Goal: Information Seeking & Learning: Compare options

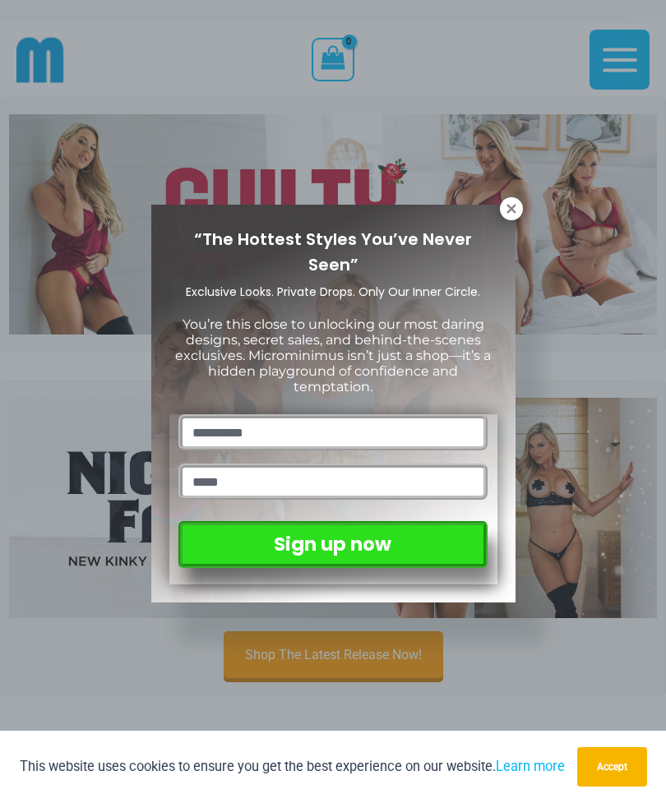
click at [516, 210] on icon at bounding box center [511, 208] width 15 height 15
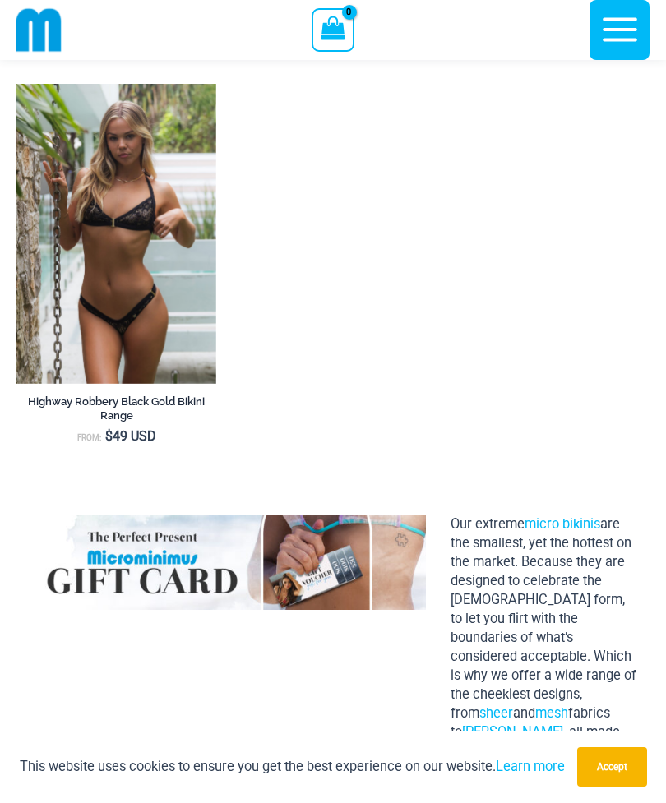
scroll to position [2098, 0]
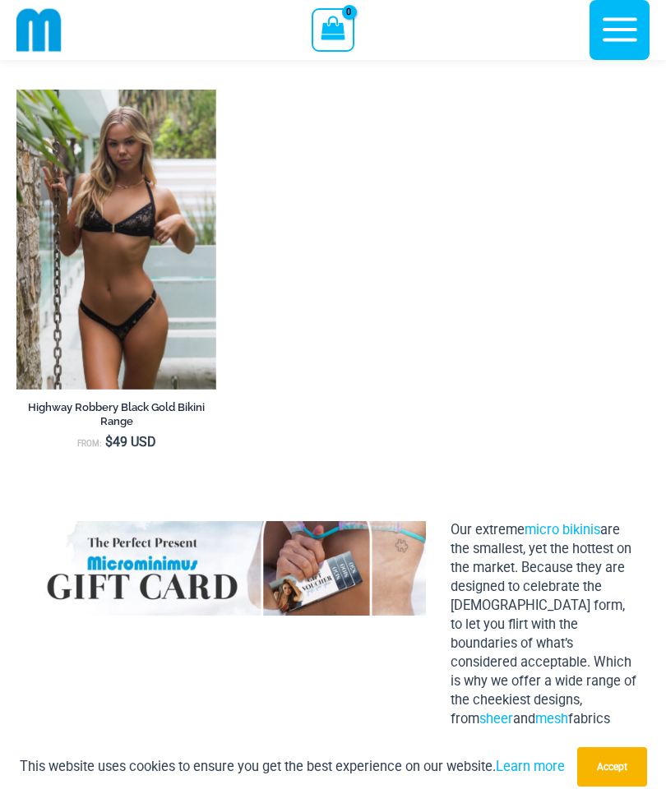
click at [97, 592] on img at bounding box center [227, 568] width 397 height 94
click at [622, 18] on icon "button" at bounding box center [619, 30] width 35 height 24
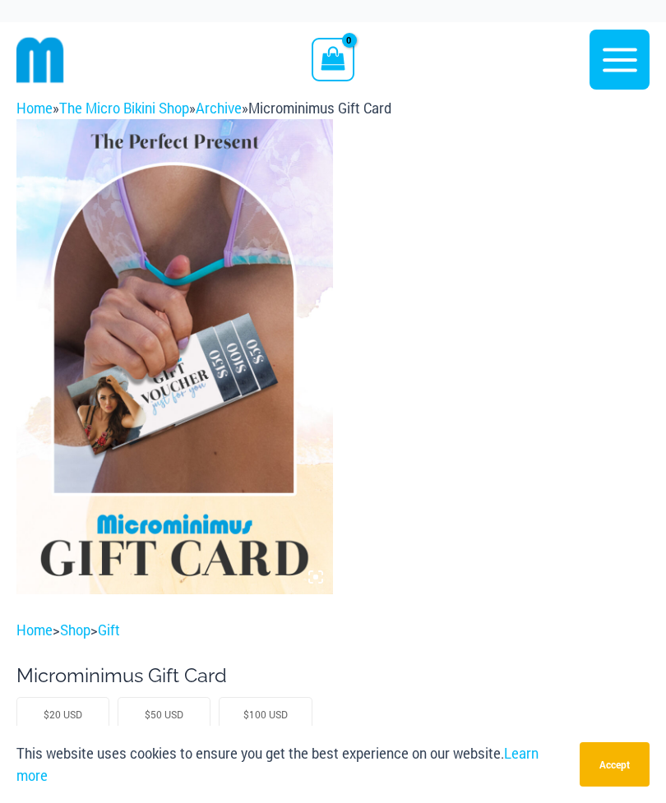
click at [619, 59] on icon "button" at bounding box center [619, 60] width 35 height 24
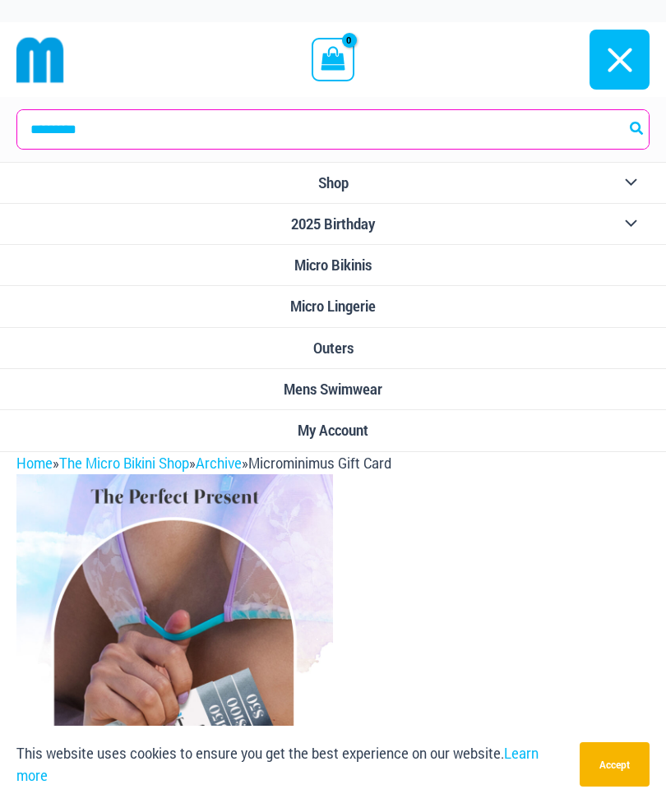
click at [631, 183] on button "Menu Toggle" at bounding box center [626, 183] width 45 height 40
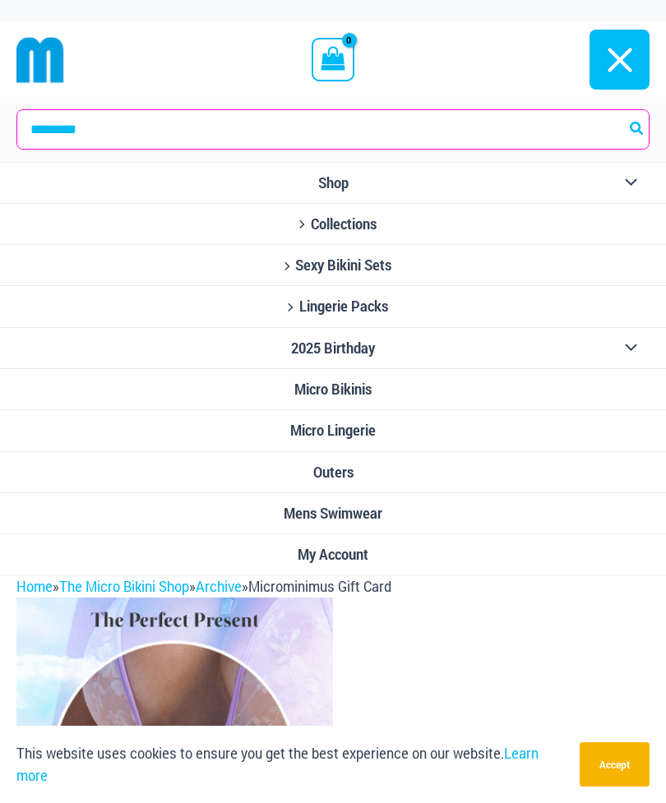
click at [3, 766] on div "This website uses cookies to ensure you get the best experience on our website.…" at bounding box center [333, 764] width 666 height 77
click at [292, 261] on icon "Site Navigation" at bounding box center [287, 265] width 12 height 9
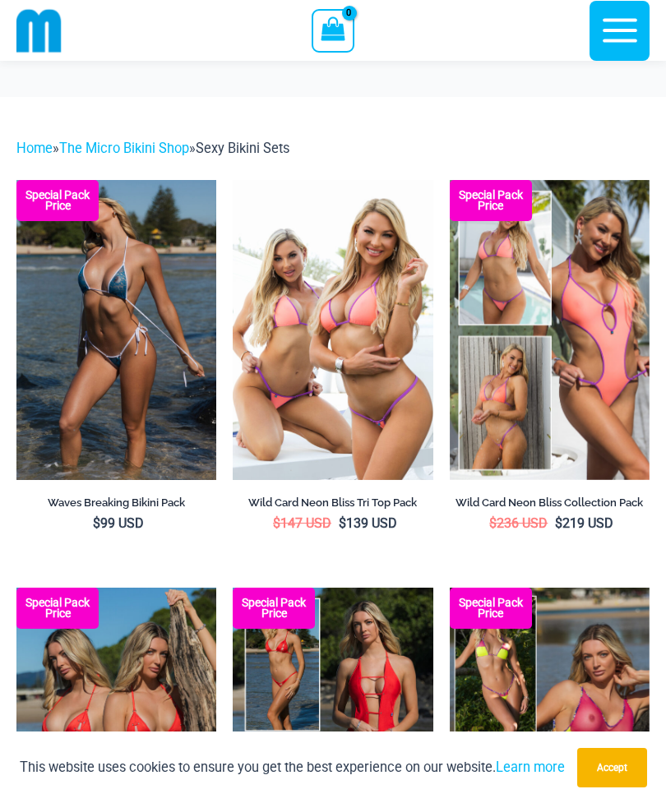
scroll to position [44, 0]
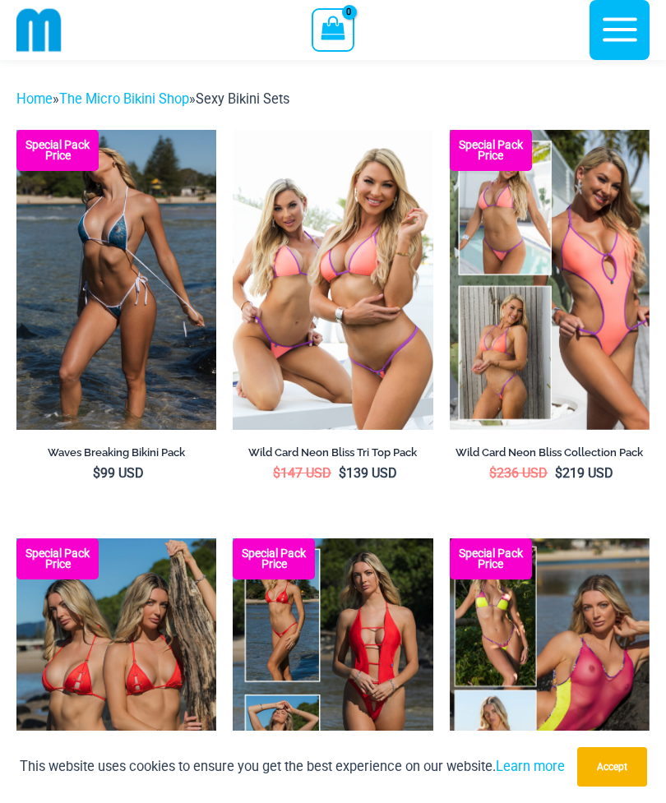
click at [16, 130] on img at bounding box center [16, 130] width 0 height 0
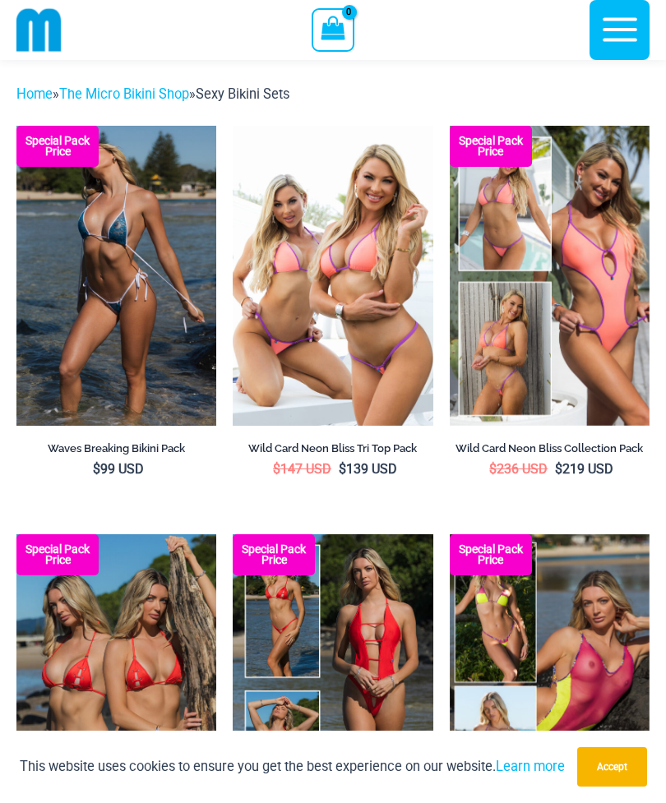
click at [233, 126] on img at bounding box center [233, 126] width 0 height 0
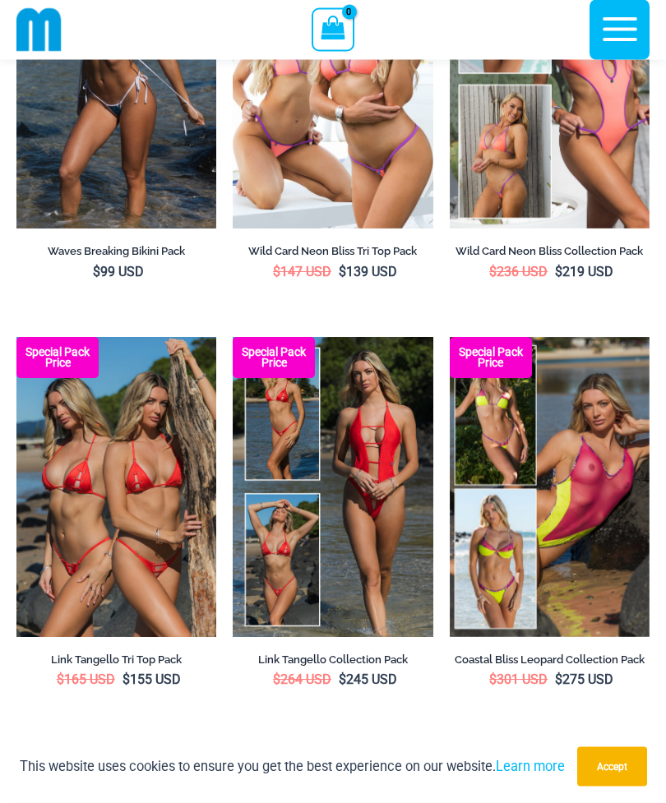
scroll to position [177, 0]
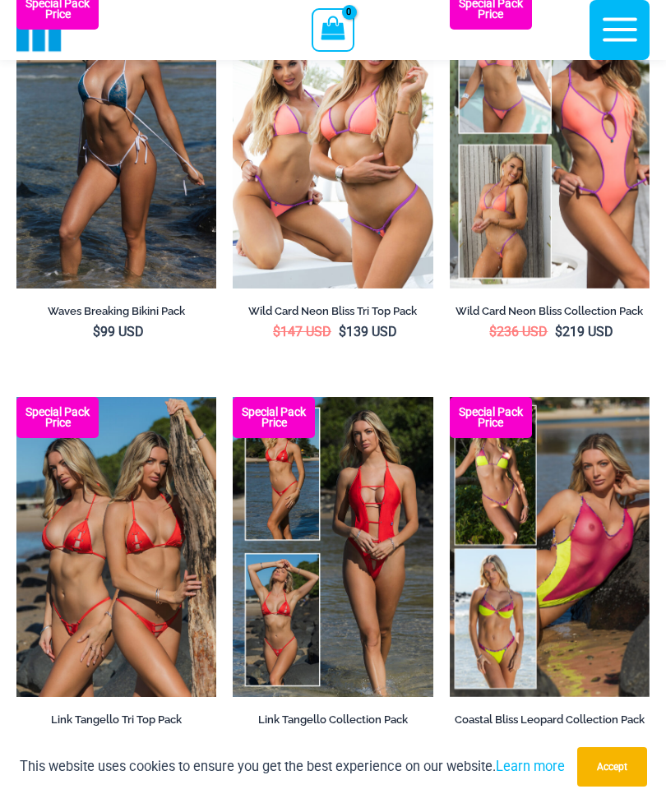
click at [449, 397] on img at bounding box center [449, 397] width 0 height 0
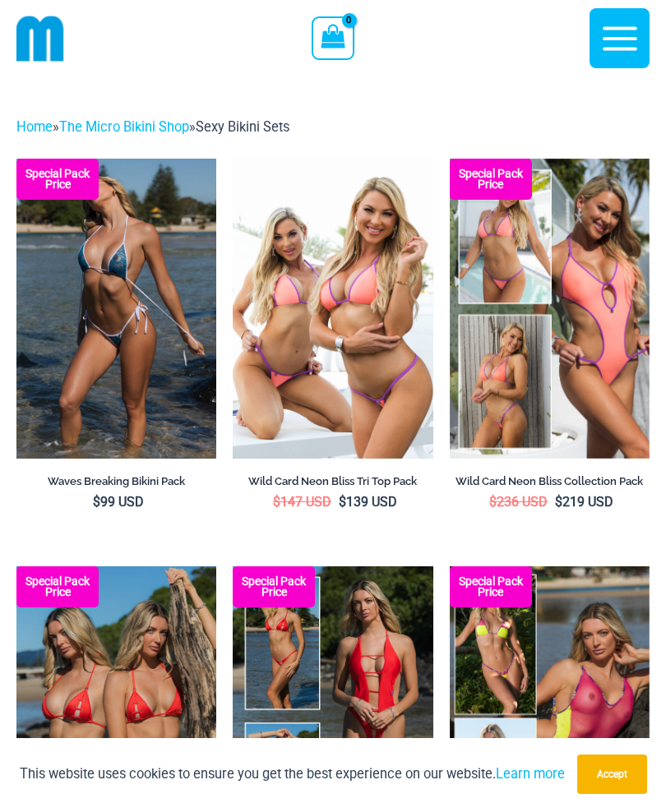
scroll to position [6, 0]
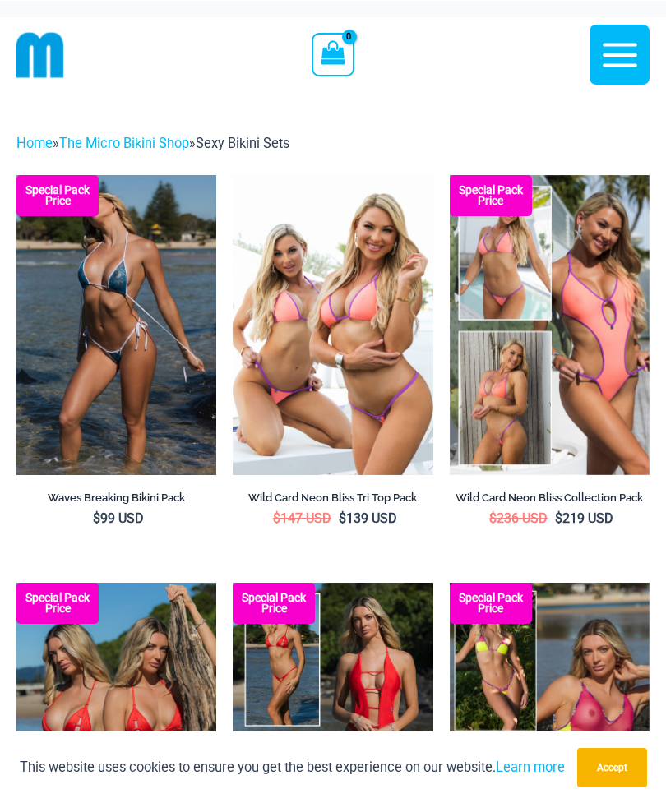
click at [16, 582] on img at bounding box center [16, 582] width 0 height 0
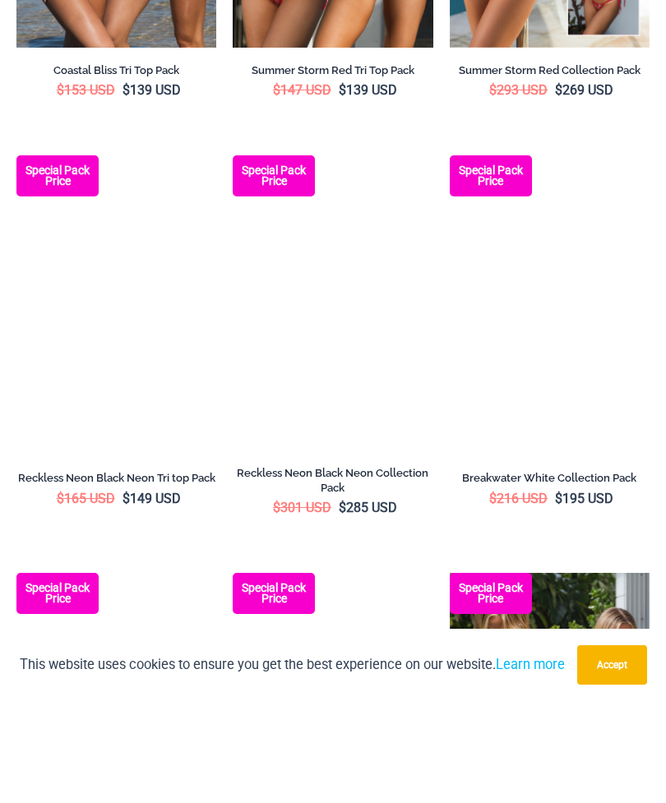
scroll to position [1385, 0]
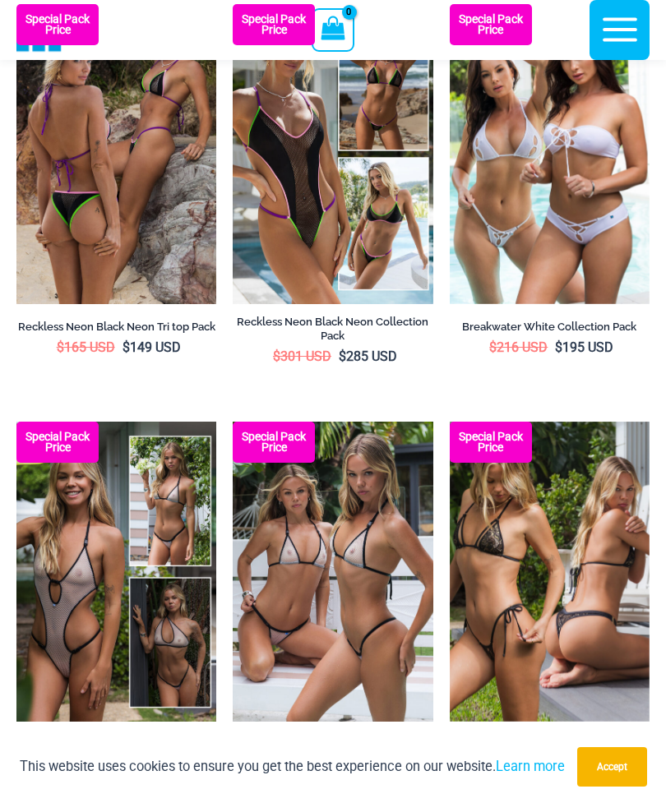
click at [16, 422] on img at bounding box center [16, 422] width 0 height 0
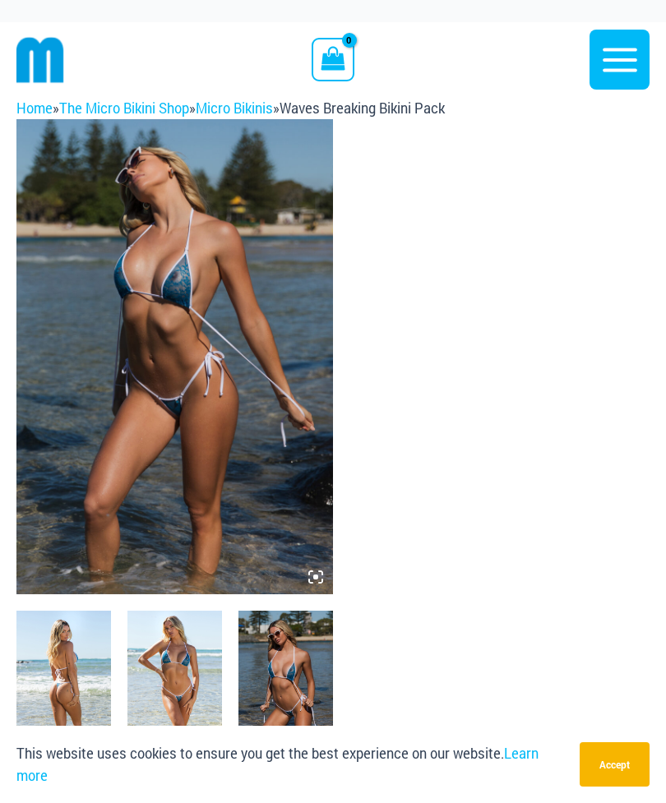
click at [315, 577] on icon at bounding box center [315, 576] width 5 height 5
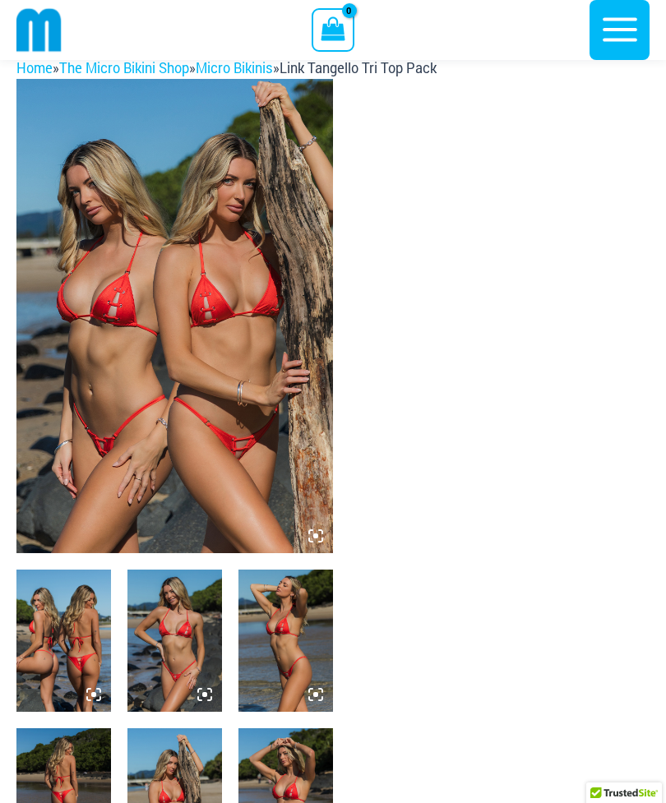
click at [199, 689] on icon at bounding box center [199, 690] width 3 height 3
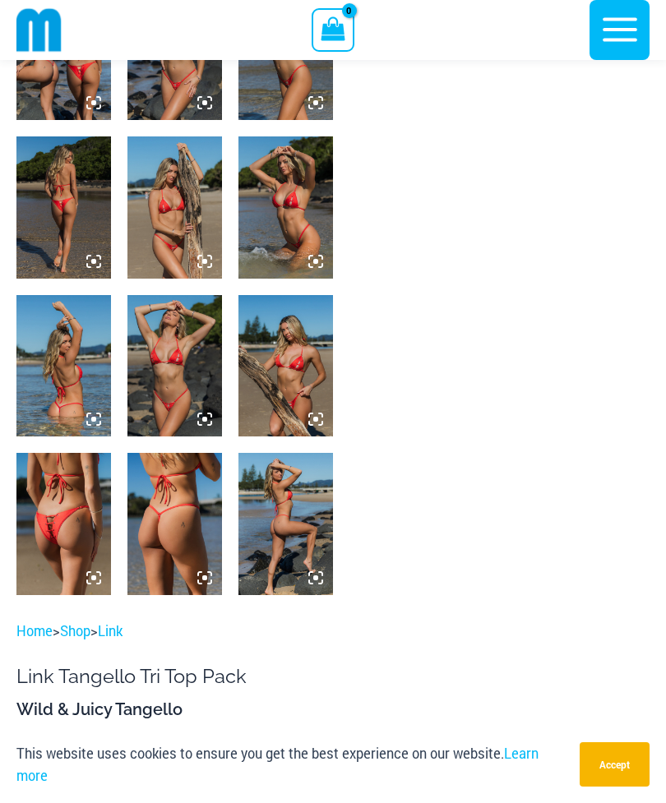
scroll to position [532, 0]
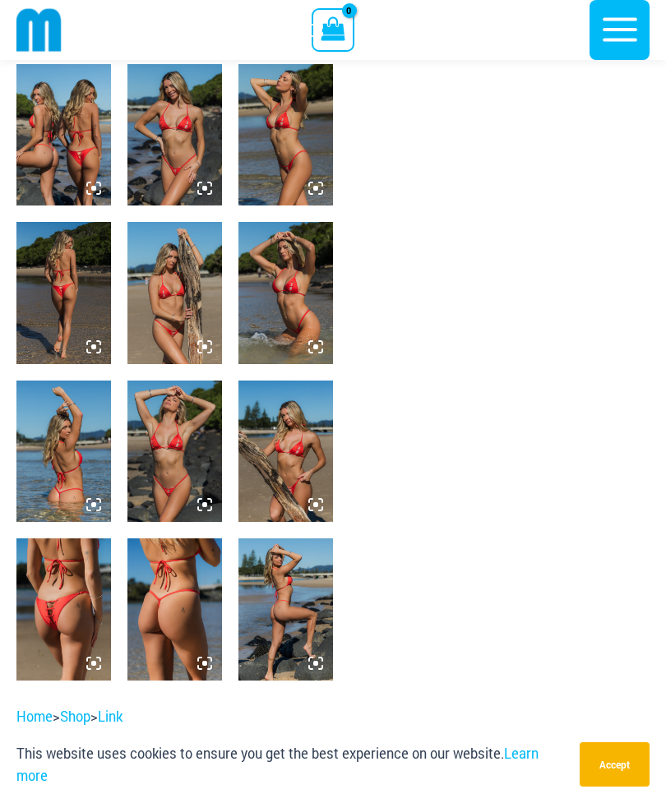
click at [206, 500] on icon at bounding box center [204, 504] width 15 height 15
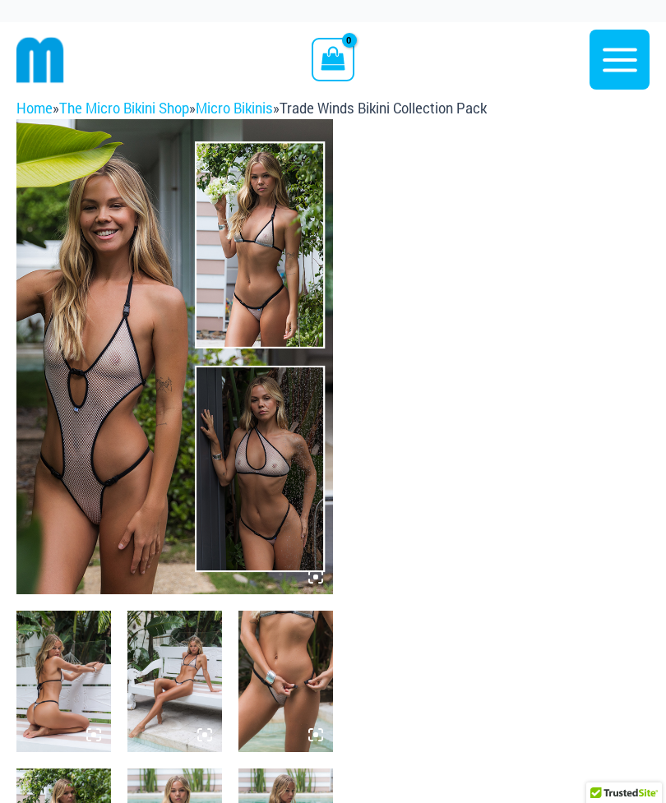
click at [307, 582] on img at bounding box center [174, 356] width 316 height 475
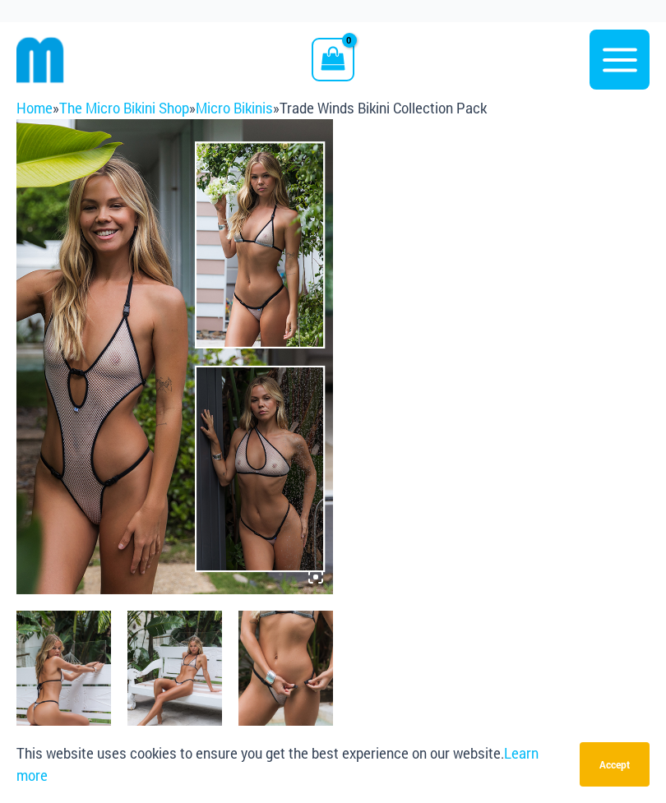
click at [311, 575] on icon at bounding box center [315, 576] width 15 height 15
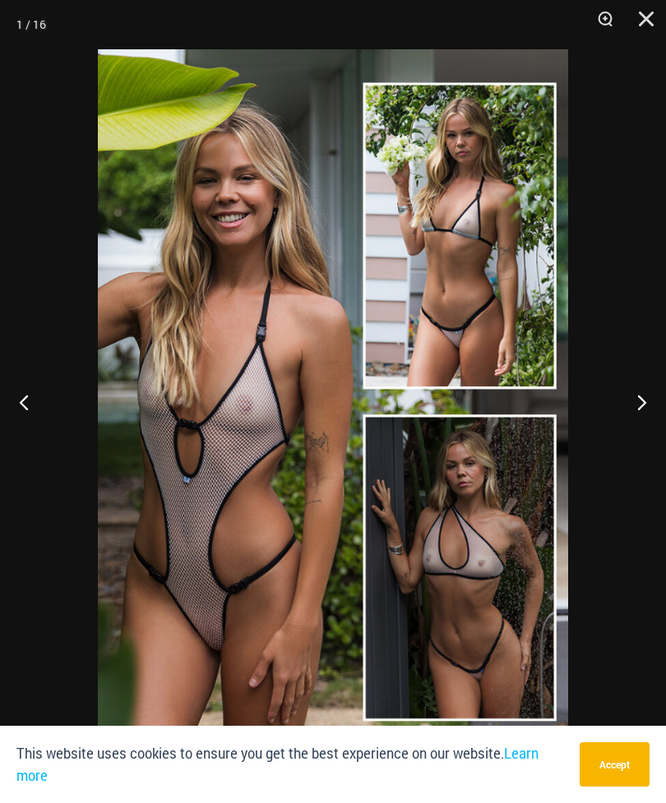
click at [649, 20] on button "Close" at bounding box center [640, 24] width 41 height 49
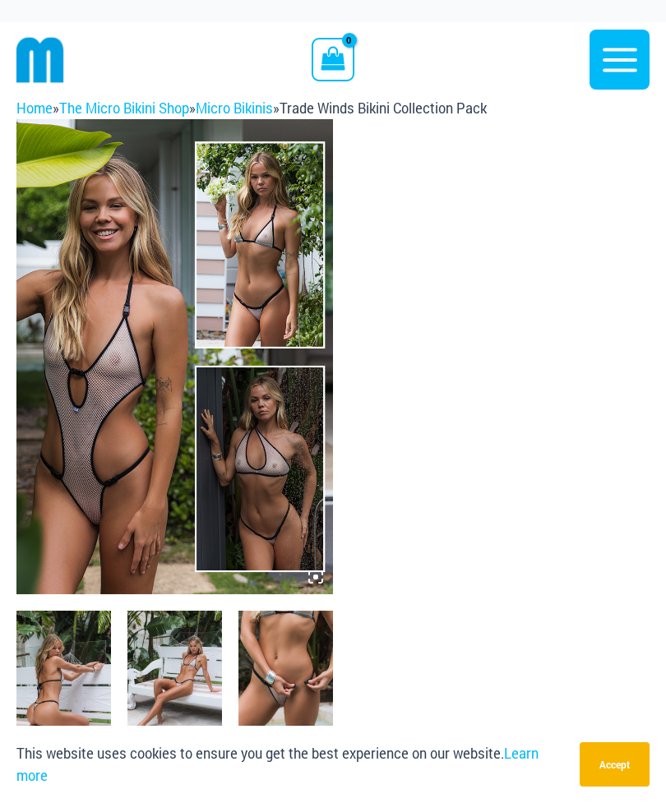
click at [621, 53] on icon "button" at bounding box center [619, 59] width 41 height 41
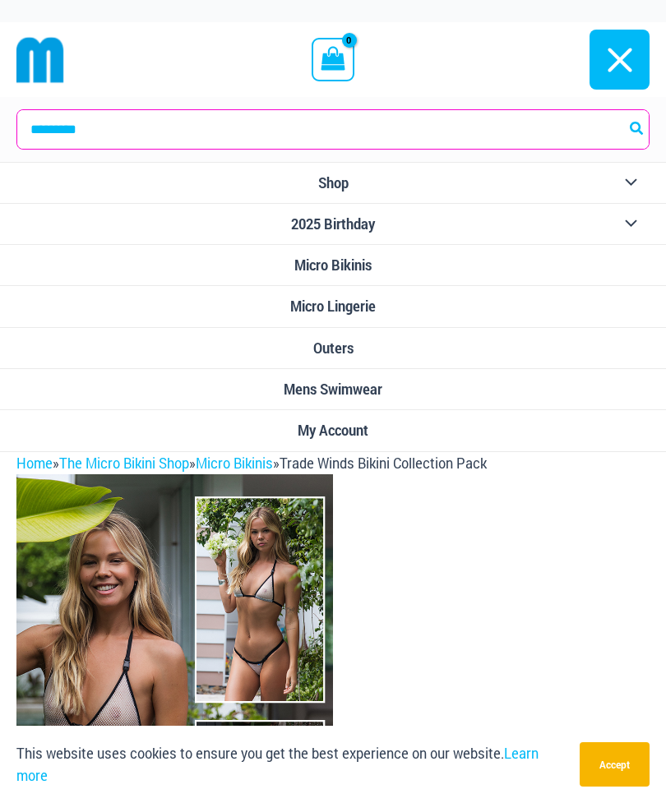
click at [635, 177] on button "Menu Toggle" at bounding box center [626, 183] width 45 height 40
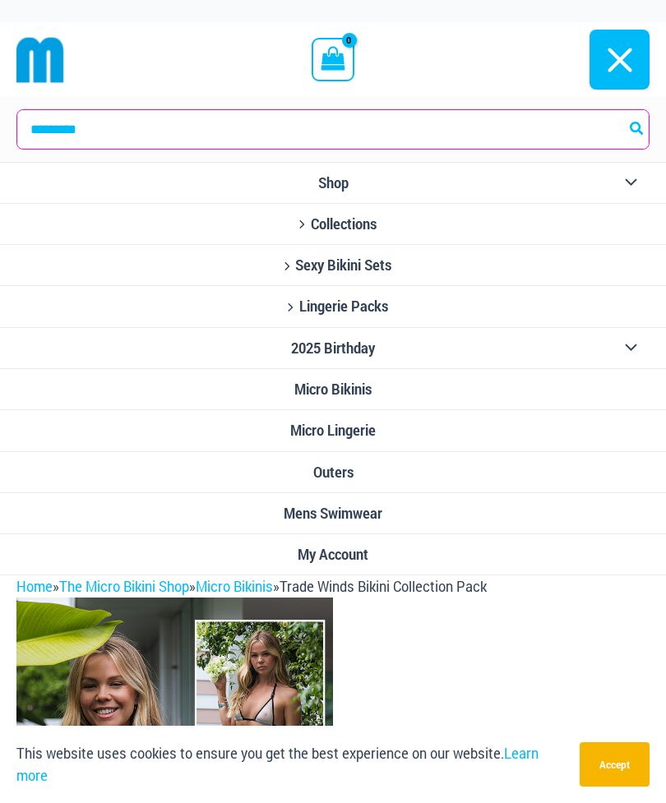
click at [285, 264] on icon "Site Navigation" at bounding box center [287, 265] width 12 height 9
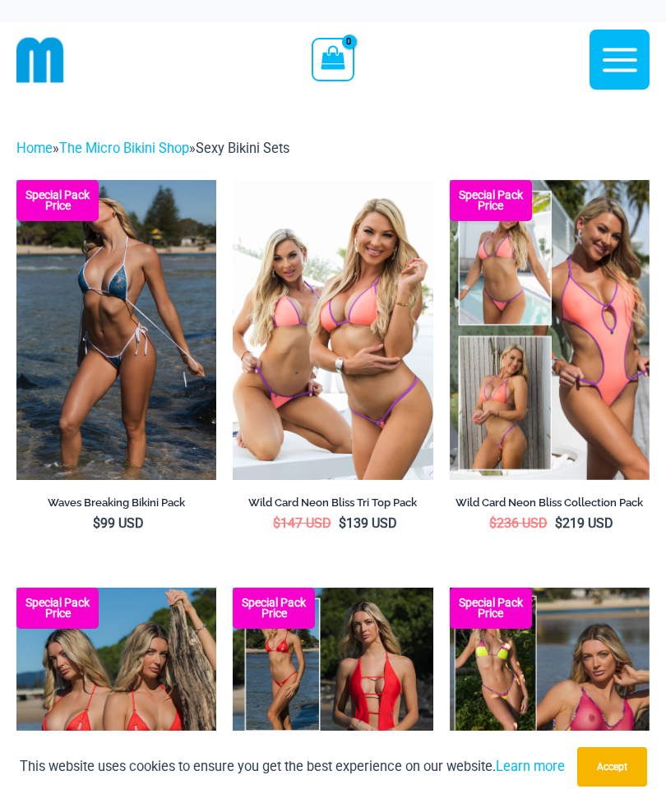
click at [624, 55] on icon "button" at bounding box center [619, 59] width 41 height 41
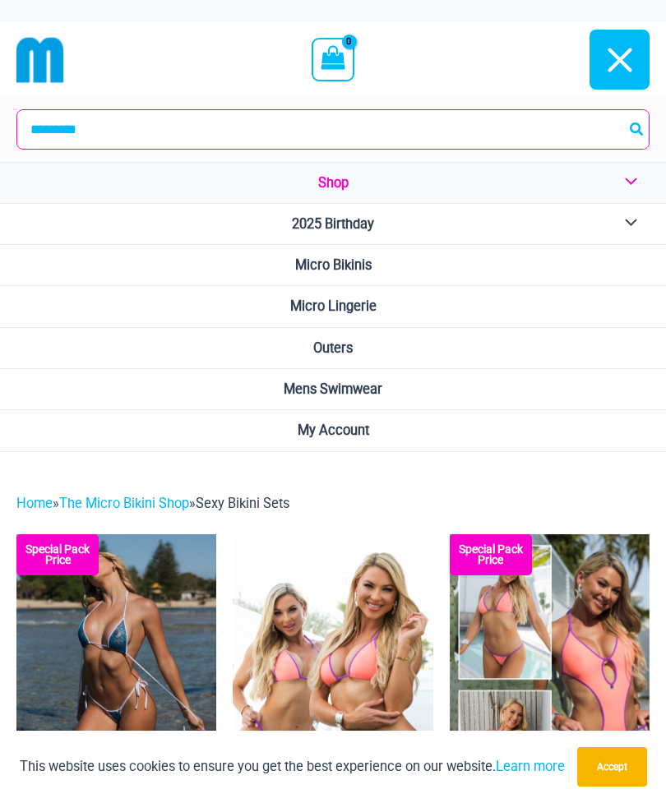
click at [311, 262] on span "Micro Bikinis" at bounding box center [333, 265] width 76 height 16
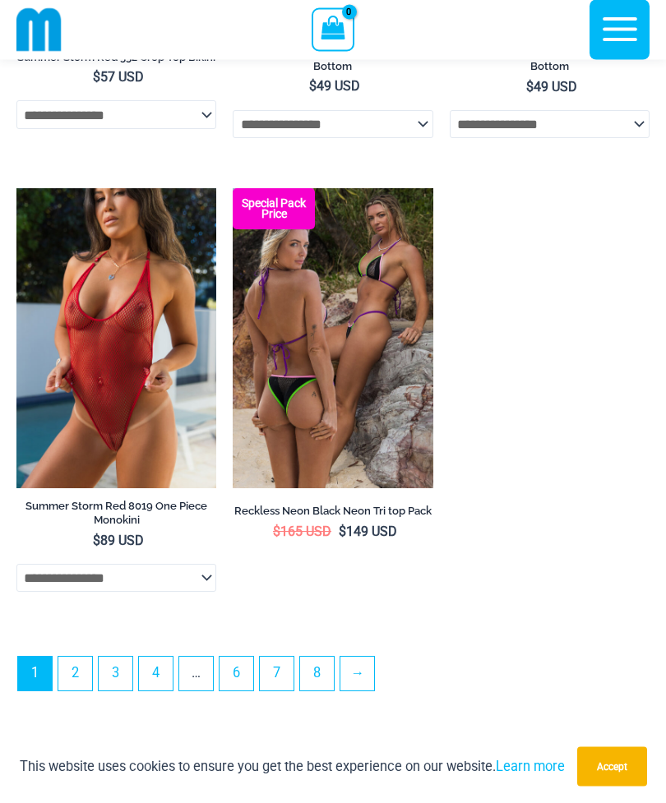
scroll to position [4857, 0]
click at [80, 690] on link "2" at bounding box center [75, 673] width 34 height 34
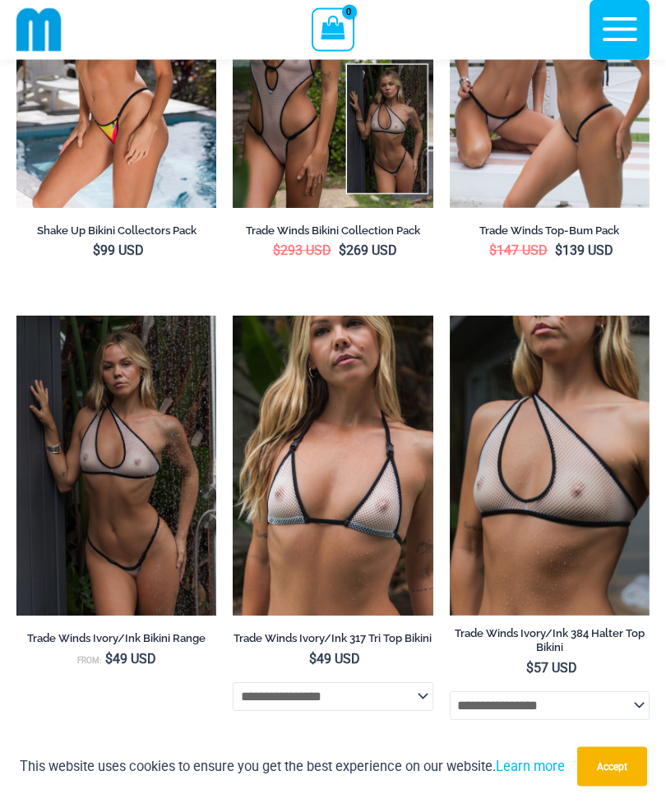
scroll to position [2526, 0]
click at [233, 316] on img at bounding box center [233, 316] width 0 height 0
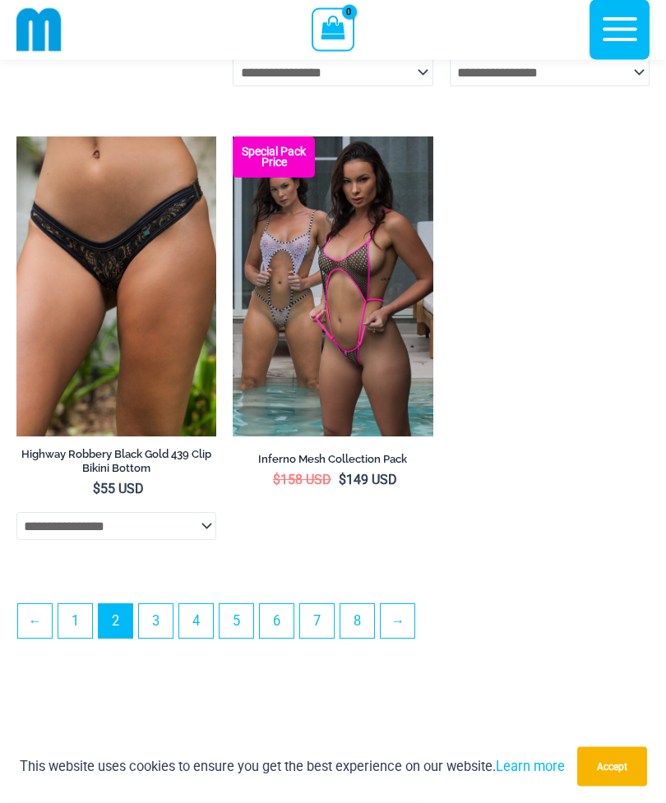
scroll to position [4520, 0]
click at [164, 638] on link "3" at bounding box center [156, 621] width 34 height 34
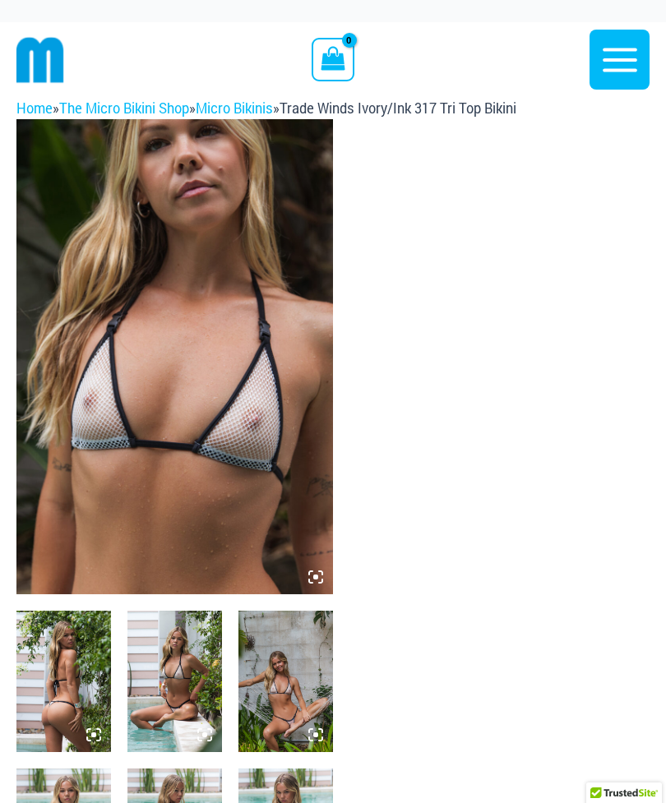
click at [304, 574] on img at bounding box center [174, 356] width 316 height 475
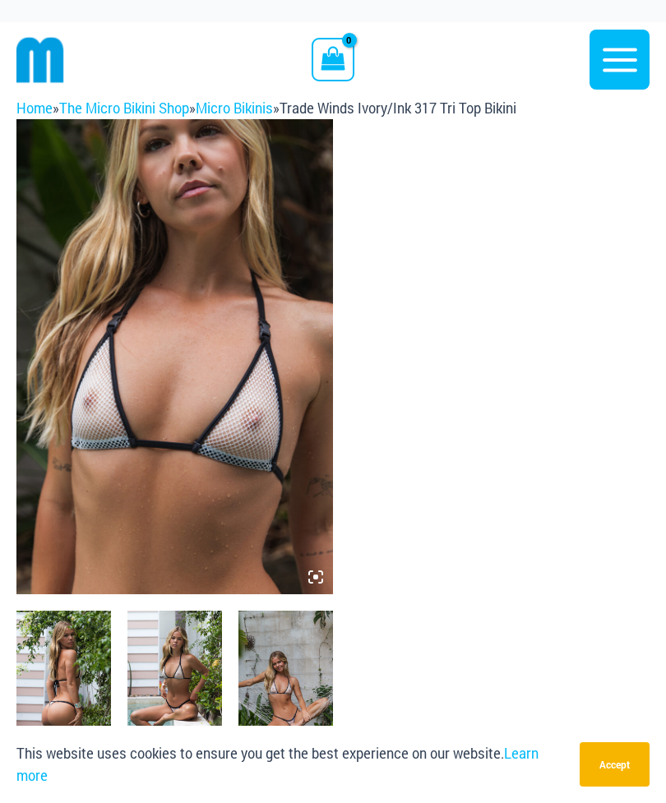
click at [311, 574] on icon at bounding box center [315, 576] width 15 height 15
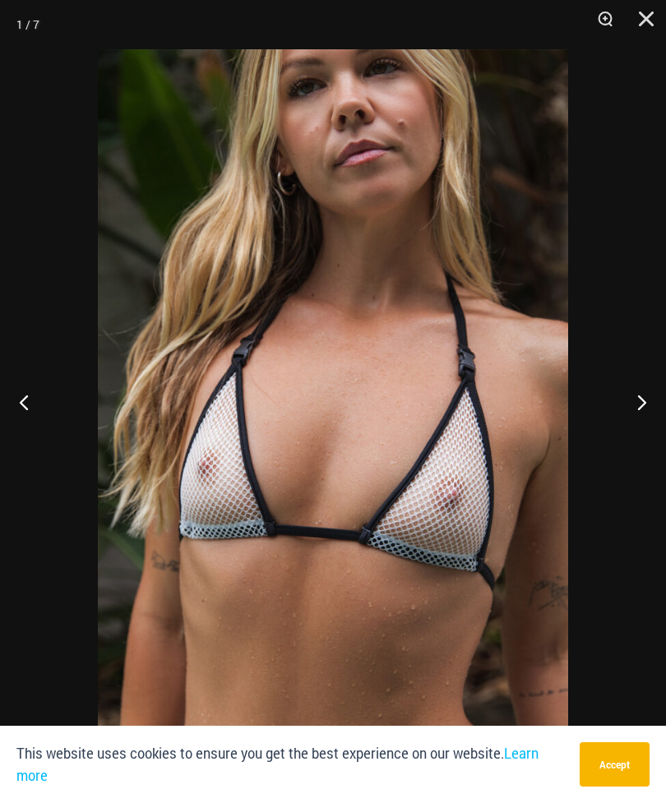
click at [639, 407] on button "Next" at bounding box center [635, 402] width 62 height 82
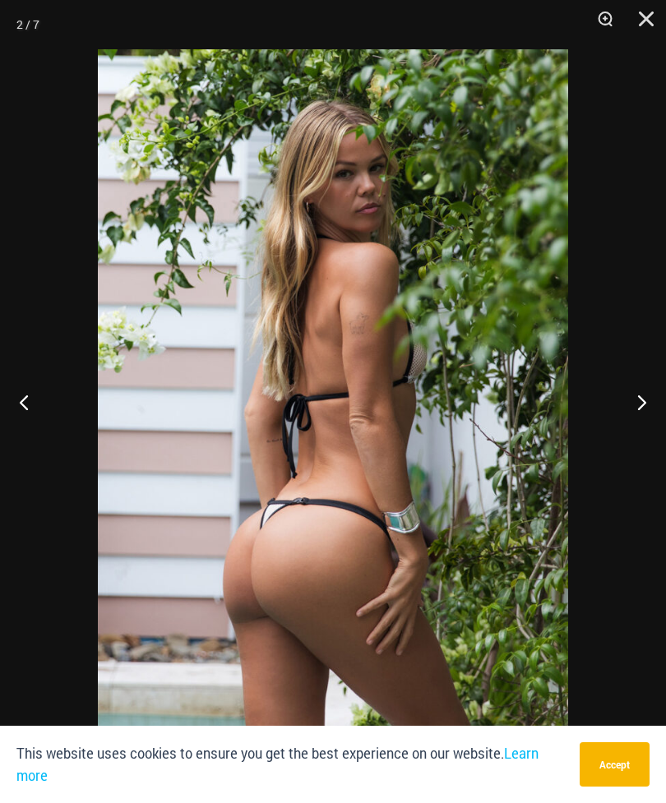
click at [623, 770] on button "Accept" at bounding box center [614, 764] width 70 height 44
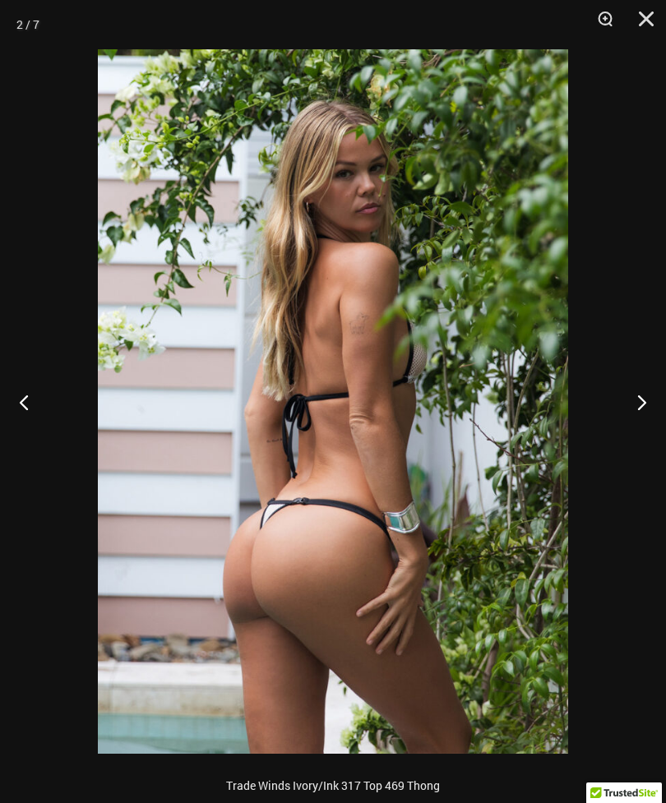
click at [651, 395] on button "Next" at bounding box center [635, 402] width 62 height 82
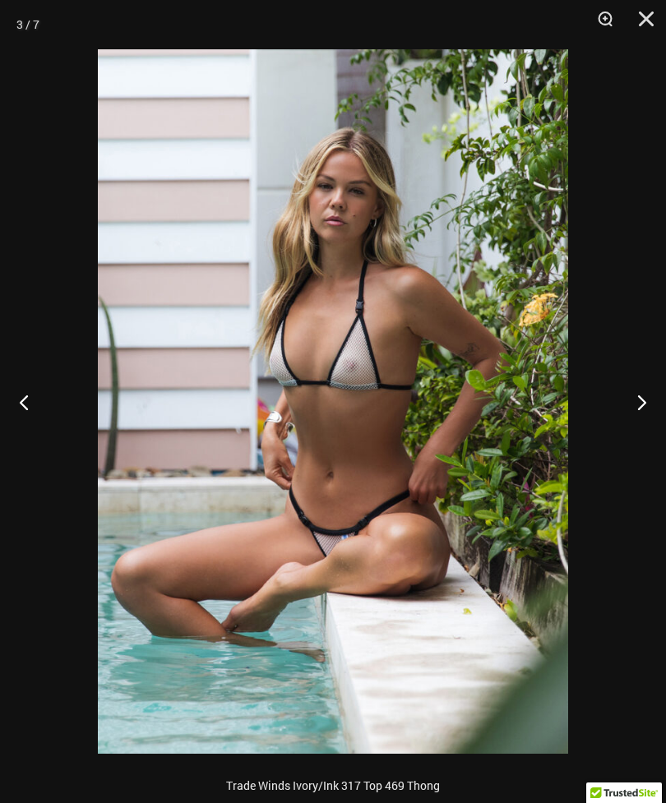
click at [642, 398] on button "Next" at bounding box center [635, 402] width 62 height 82
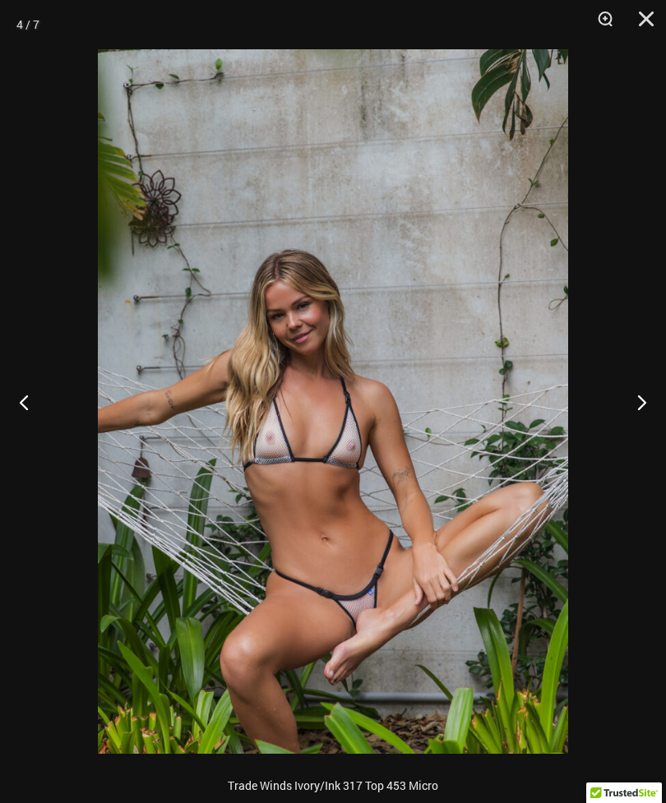
click at [643, 405] on button "Next" at bounding box center [635, 402] width 62 height 82
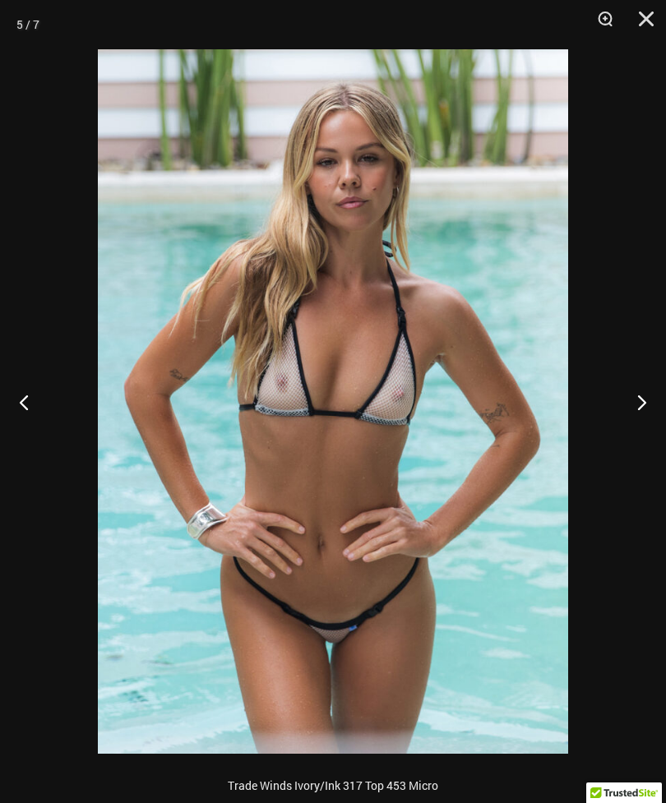
click at [643, 406] on button "Next" at bounding box center [635, 402] width 62 height 82
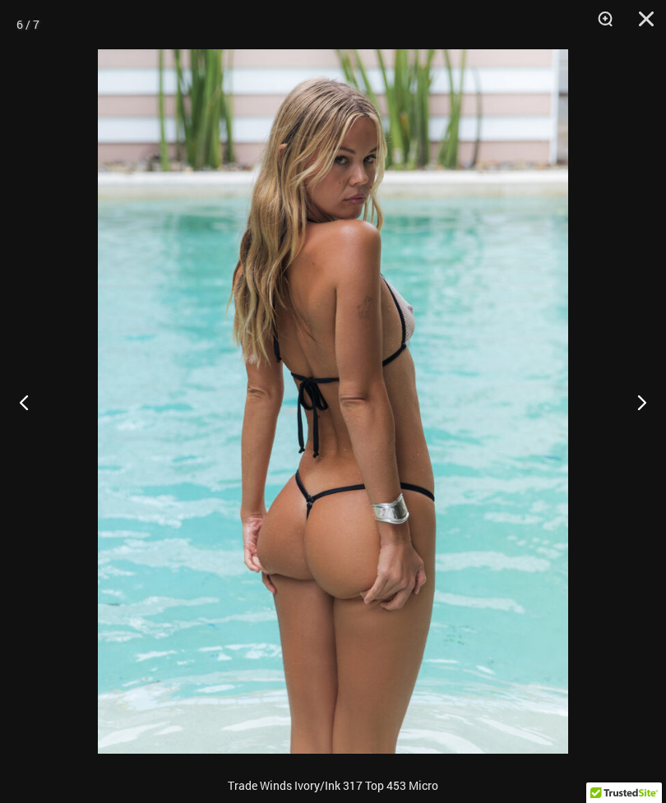
click at [641, 407] on button "Next" at bounding box center [635, 402] width 62 height 82
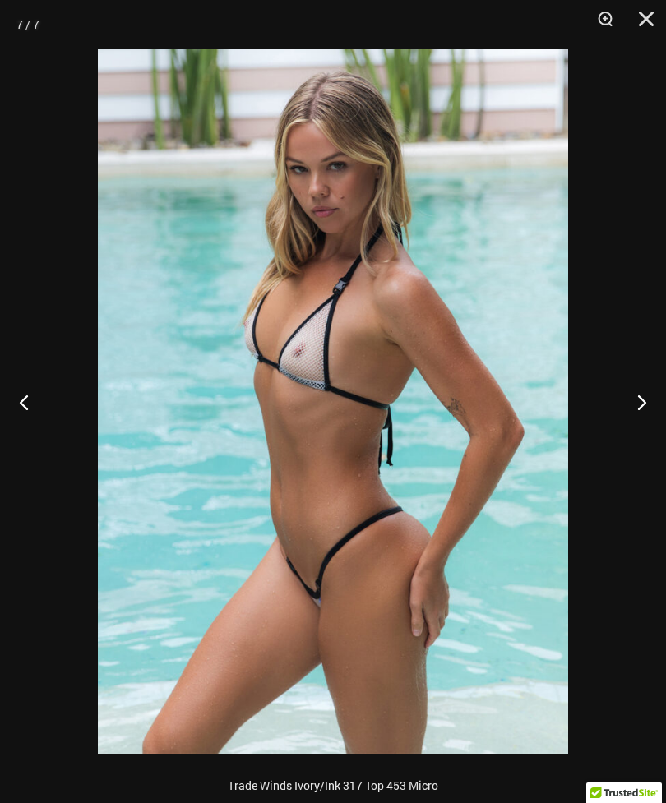
click at [640, 409] on button "Next" at bounding box center [635, 402] width 62 height 82
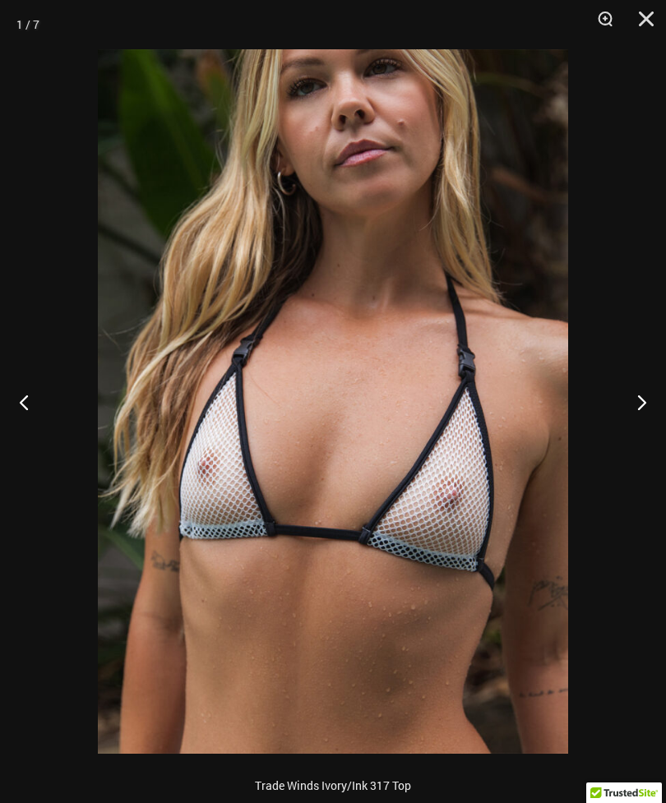
click at [641, 411] on button "Next" at bounding box center [635, 402] width 62 height 82
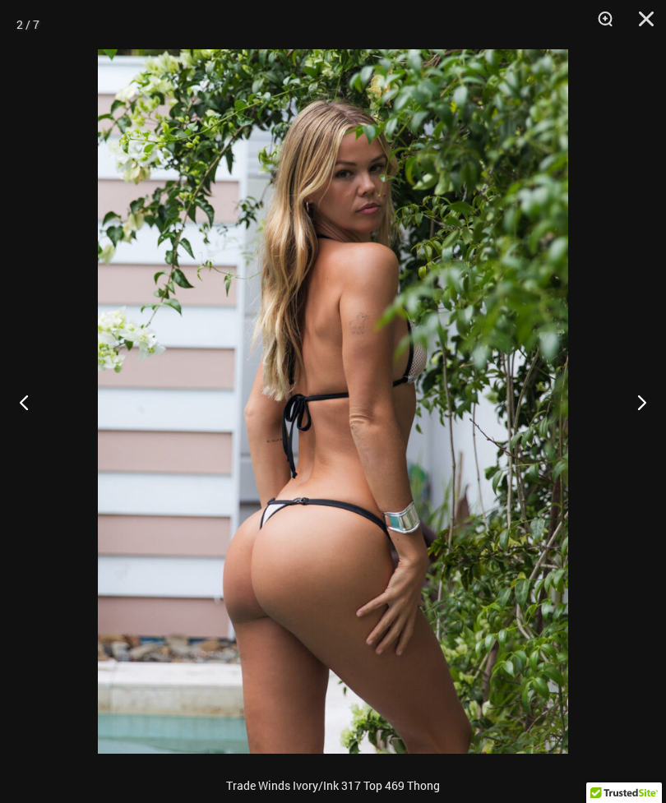
click at [640, 413] on button "Next" at bounding box center [635, 402] width 62 height 82
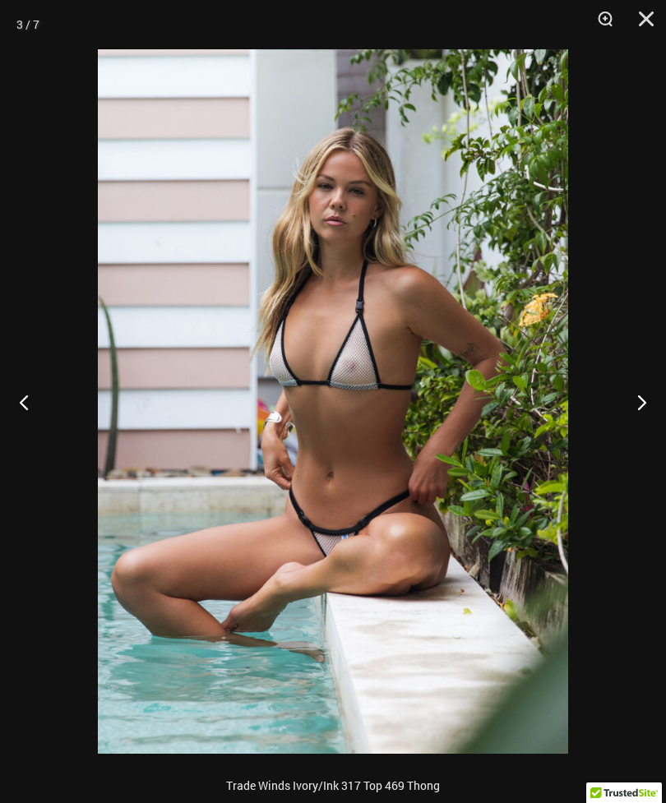
click at [640, 413] on button "Next" at bounding box center [635, 402] width 62 height 82
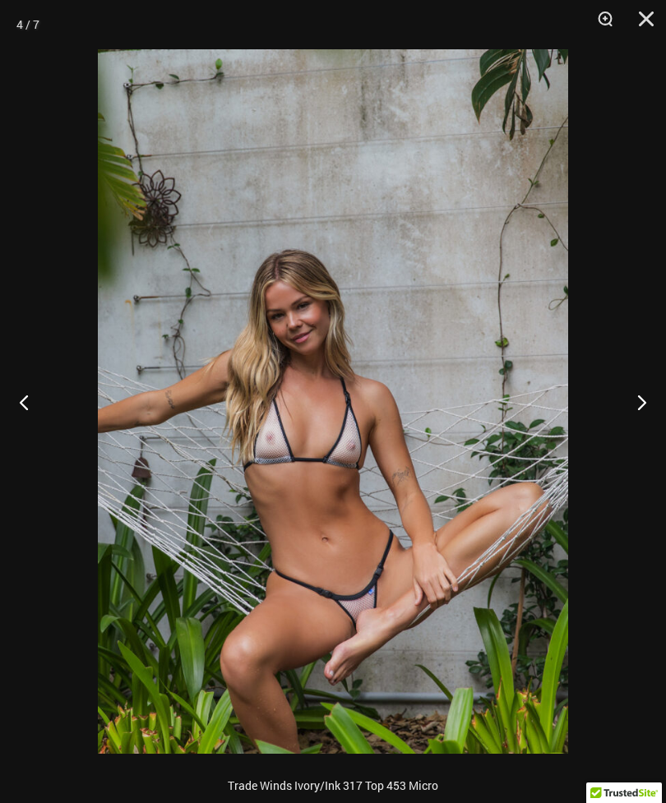
click at [638, 417] on button "Next" at bounding box center [635, 402] width 62 height 82
click at [638, 416] on button "Next" at bounding box center [635, 402] width 62 height 82
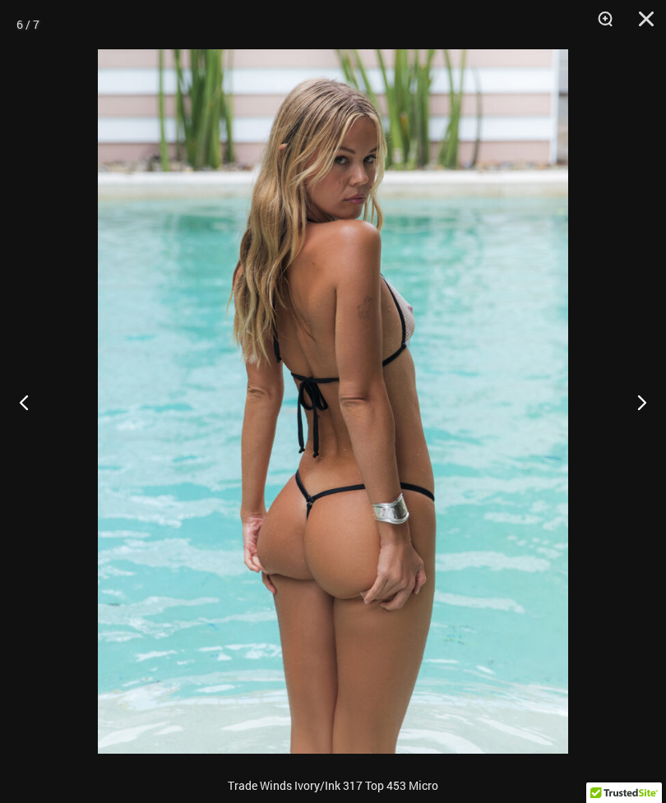
click at [638, 419] on button "Next" at bounding box center [635, 402] width 62 height 82
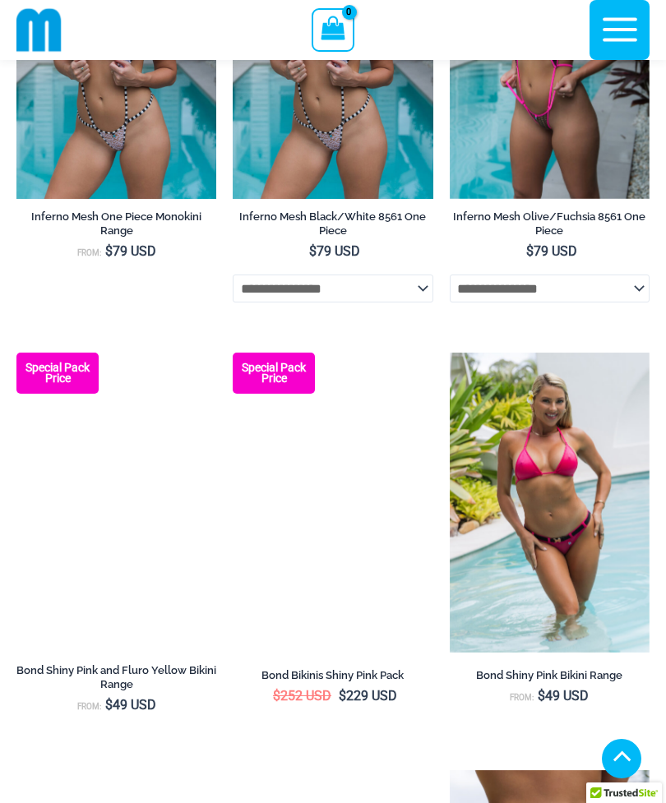
scroll to position [306, 0]
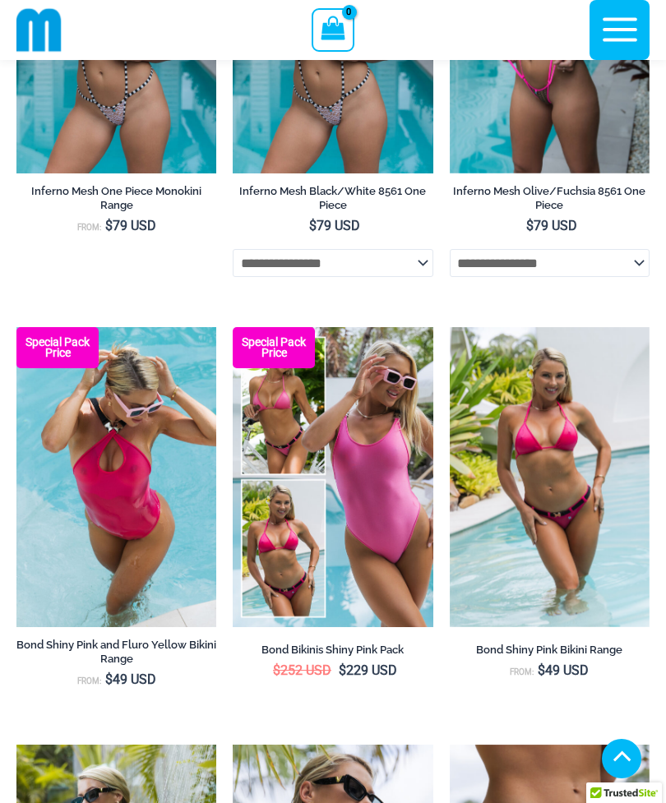
click at [16, 327] on img at bounding box center [16, 327] width 0 height 0
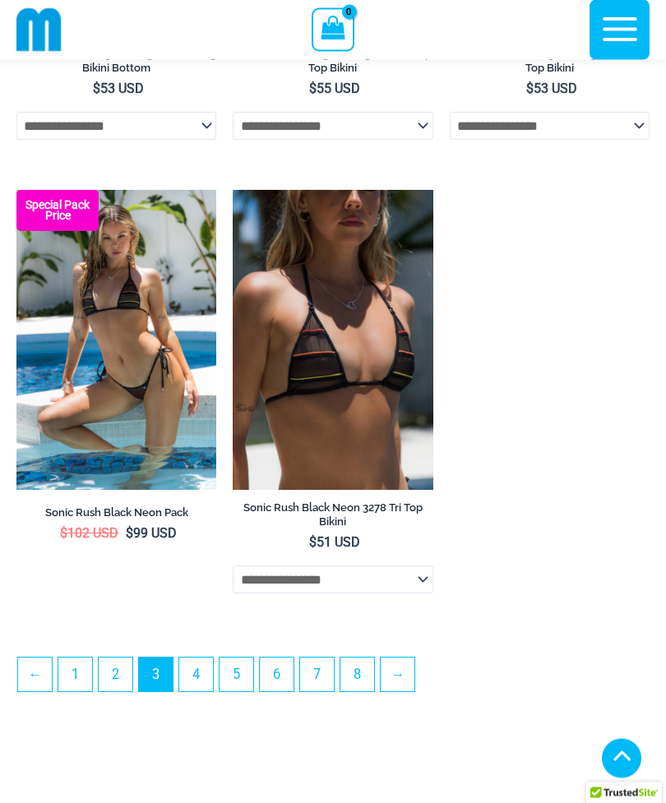
scroll to position [4475, 0]
click at [197, 691] on link "4" at bounding box center [196, 674] width 34 height 34
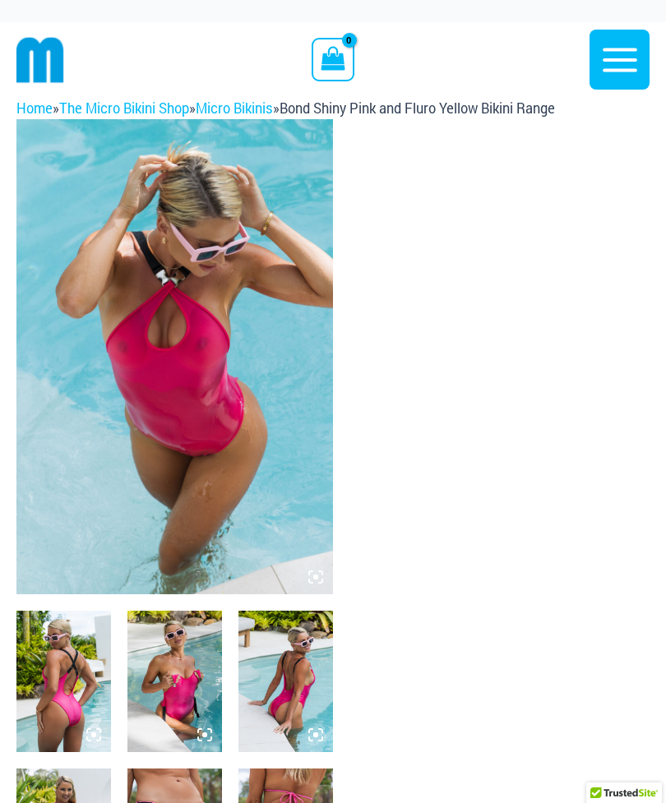
click at [314, 576] on icon at bounding box center [315, 576] width 5 height 5
click at [308, 583] on icon at bounding box center [315, 576] width 15 height 15
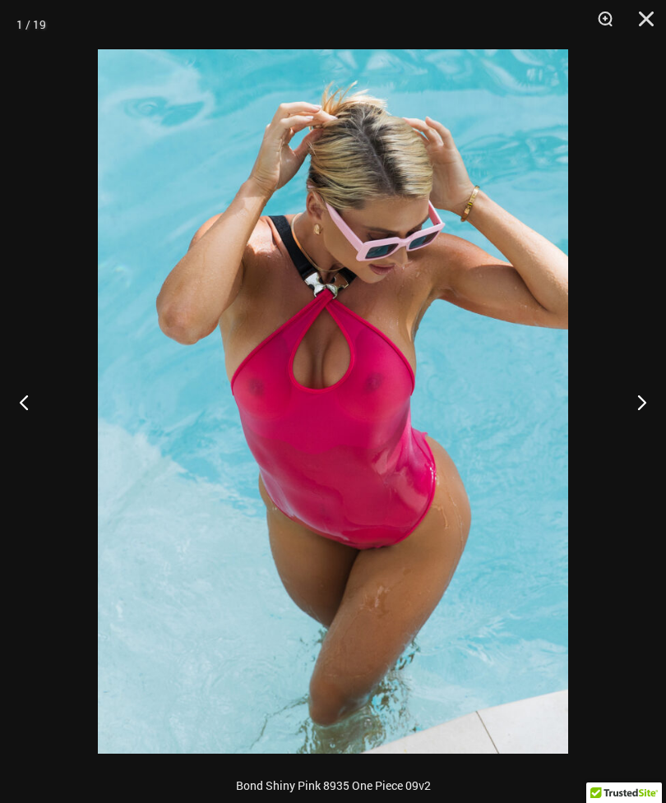
click at [641, 412] on button "Next" at bounding box center [635, 402] width 62 height 82
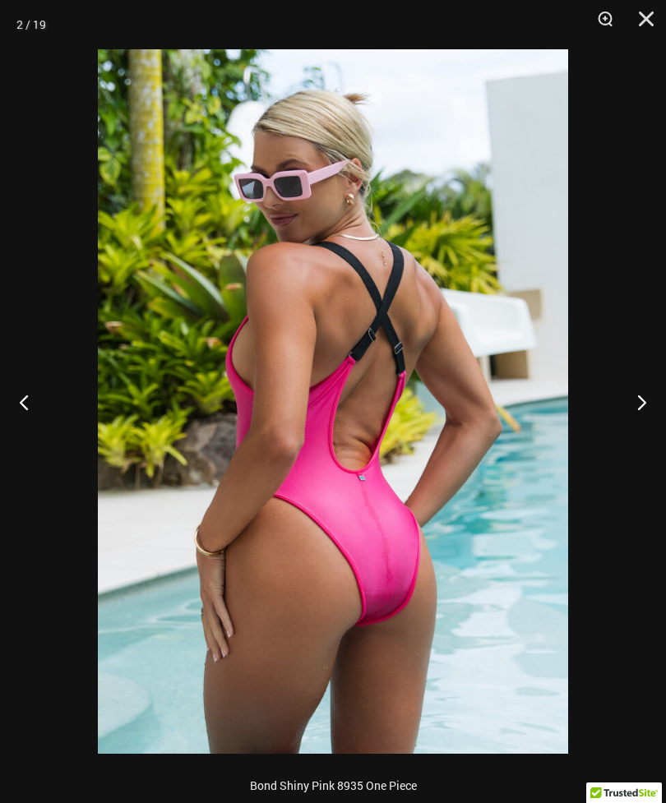
click at [638, 420] on button "Next" at bounding box center [635, 402] width 62 height 82
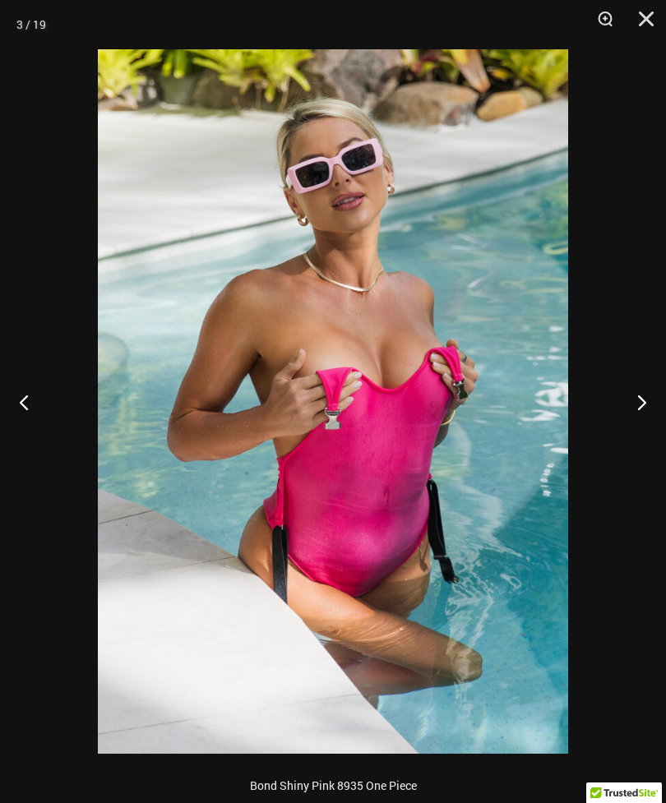
click at [635, 420] on button "Next" at bounding box center [635, 402] width 62 height 82
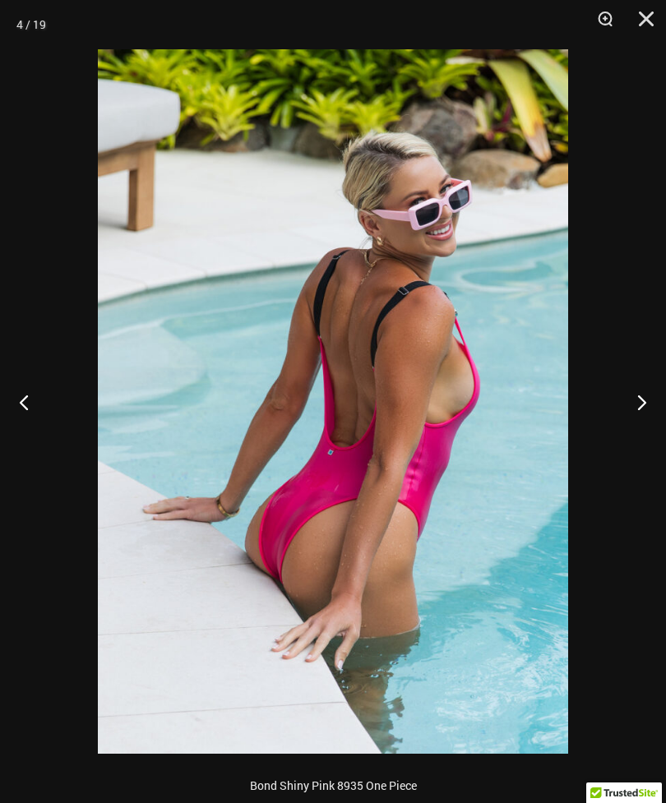
click at [634, 419] on button "Next" at bounding box center [635, 402] width 62 height 82
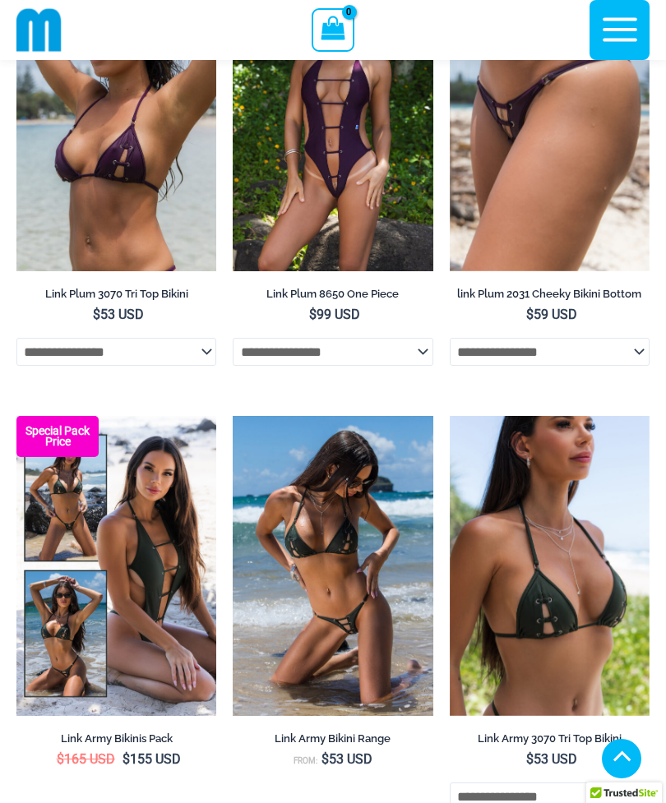
scroll to position [647, 0]
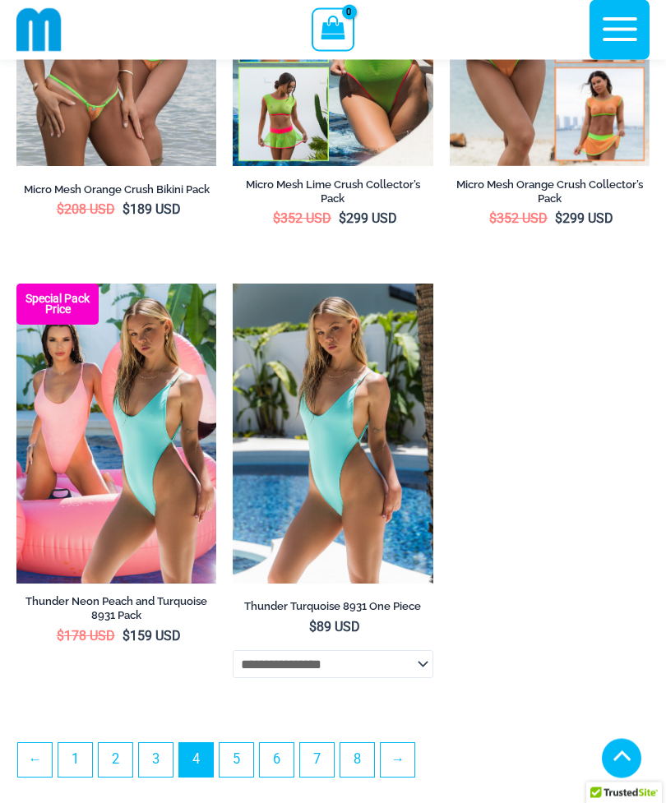
scroll to position [4217, 0]
click at [244, 776] on link "5" at bounding box center [236, 760] width 34 height 34
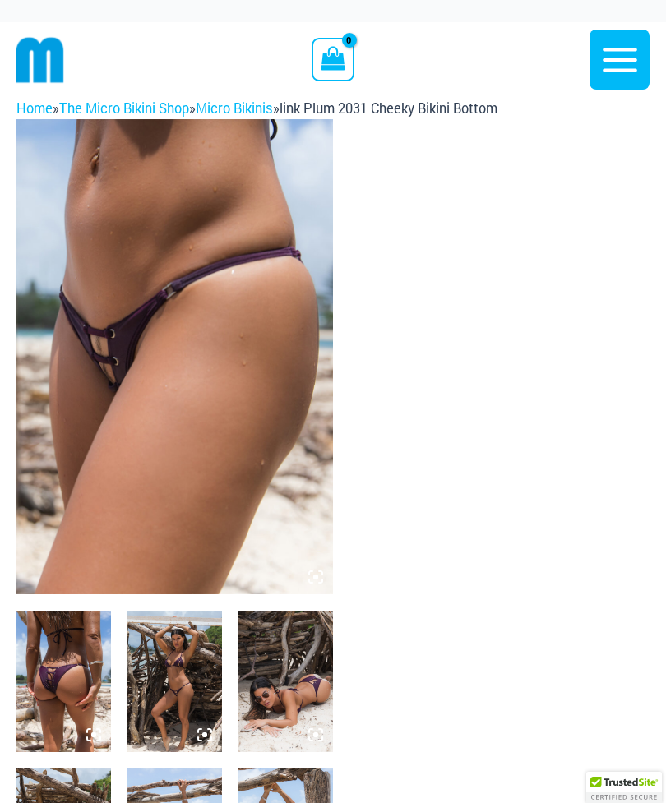
click at [297, 570] on img at bounding box center [174, 356] width 316 height 475
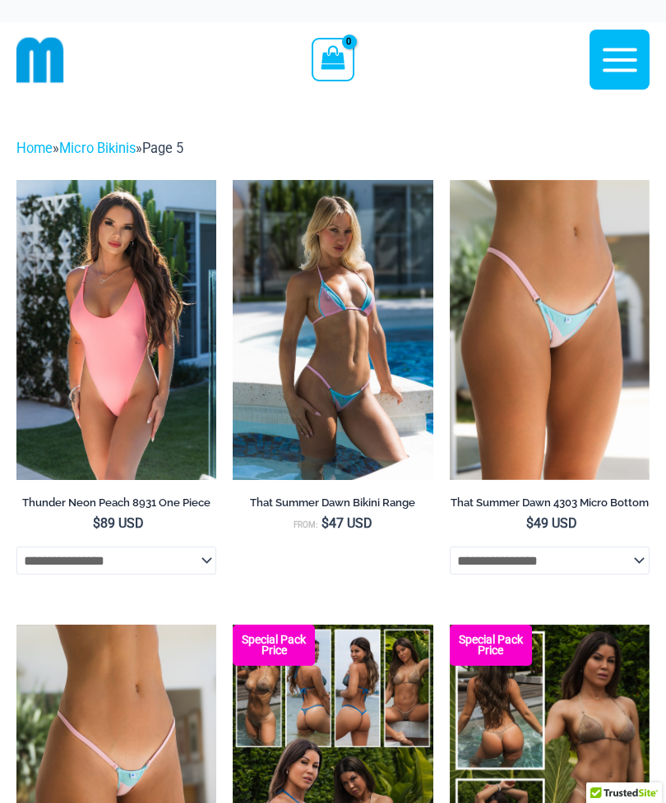
click at [233, 180] on img at bounding box center [233, 180] width 0 height 0
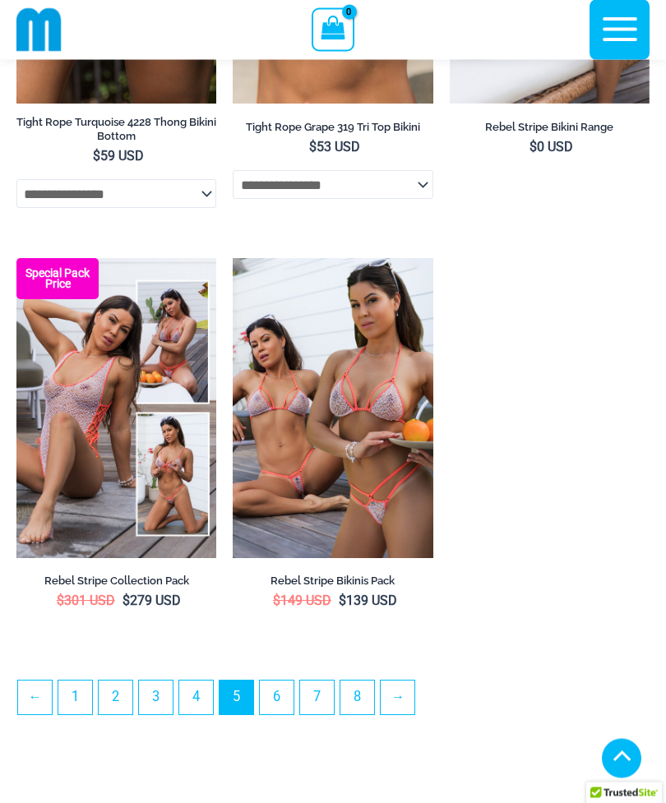
scroll to position [4380, 0]
click at [281, 714] on link "6" at bounding box center [277, 697] width 34 height 34
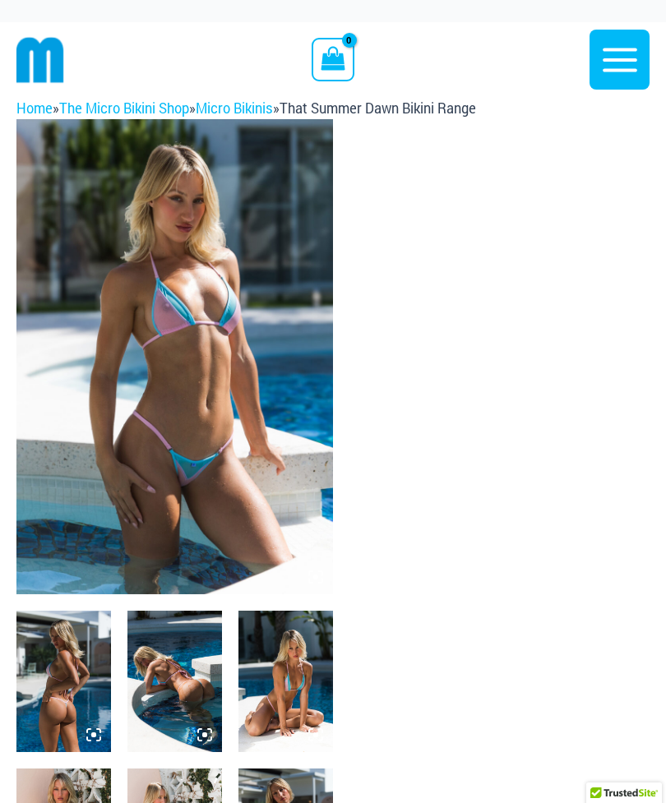
click at [323, 569] on img at bounding box center [174, 356] width 316 height 475
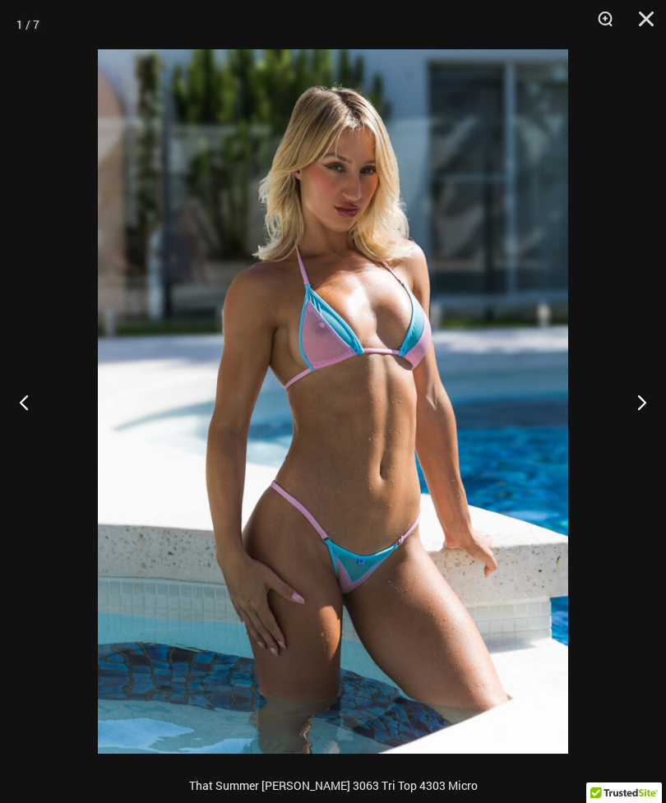
click at [306, 576] on img at bounding box center [333, 401] width 470 height 704
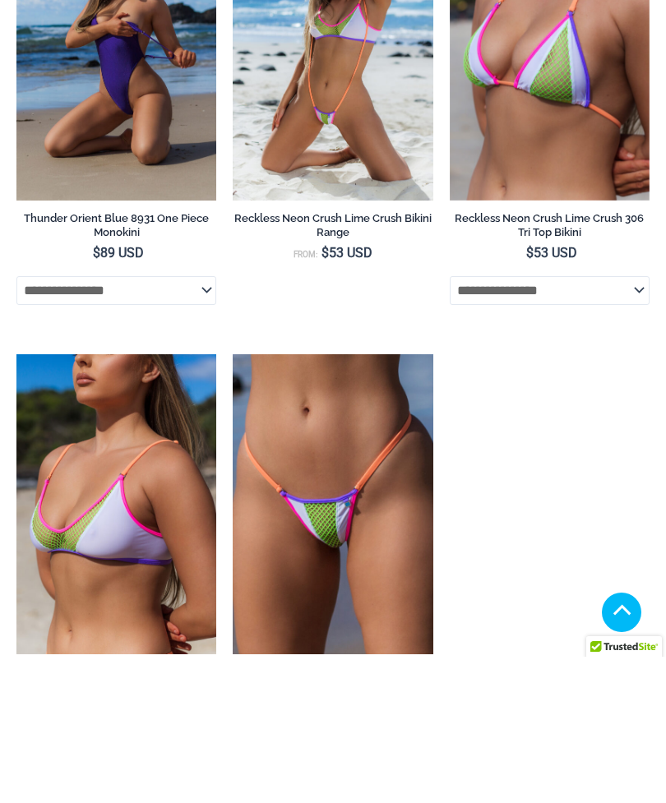
scroll to position [4389, 0]
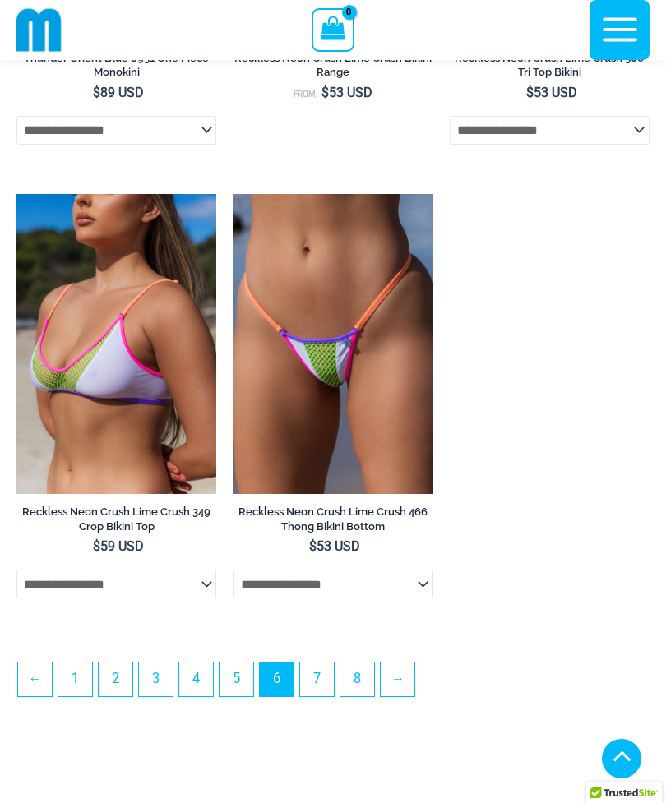
click at [318, 696] on link "7" at bounding box center [317, 679] width 34 height 34
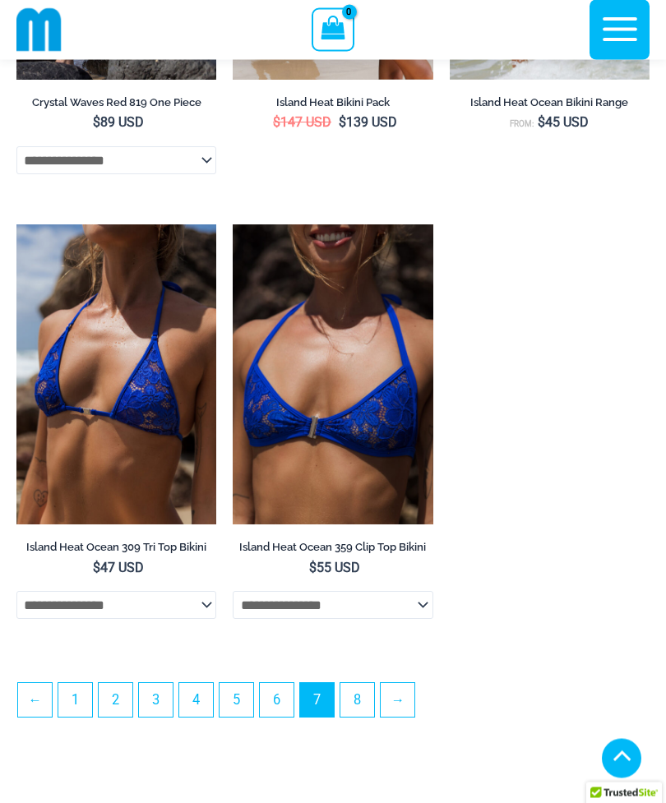
scroll to position [4413, 0]
click at [357, 716] on link "8" at bounding box center [357, 700] width 34 height 34
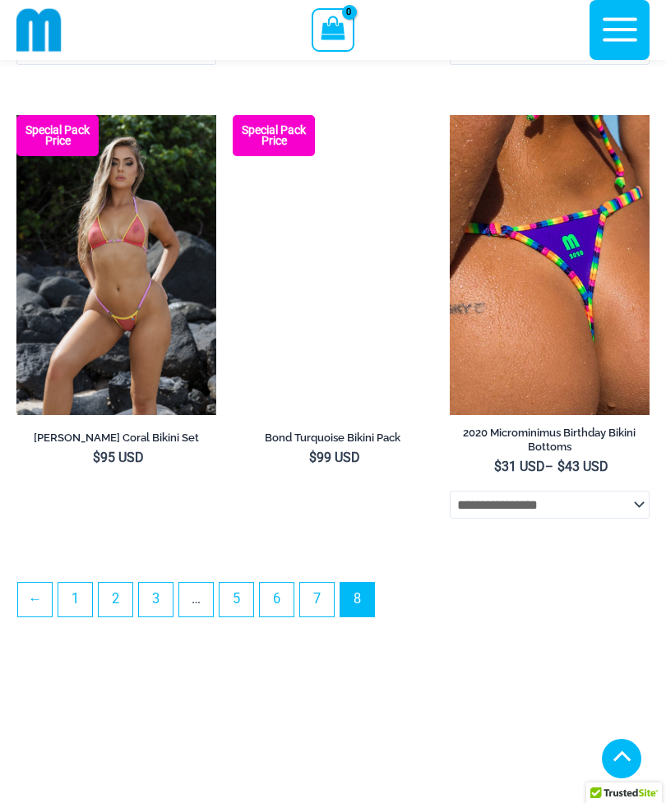
scroll to position [2783, 0]
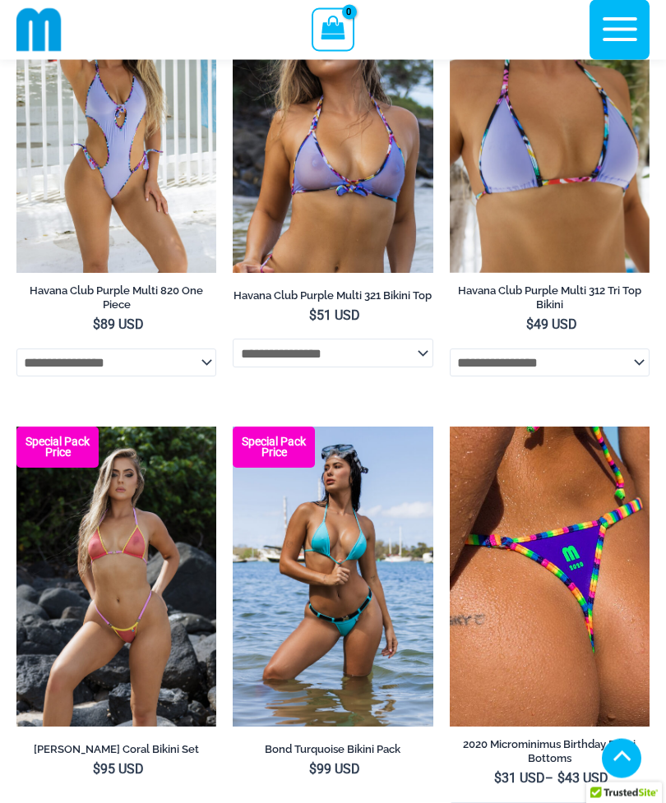
click at [627, 32] on icon "button" at bounding box center [619, 29] width 41 height 41
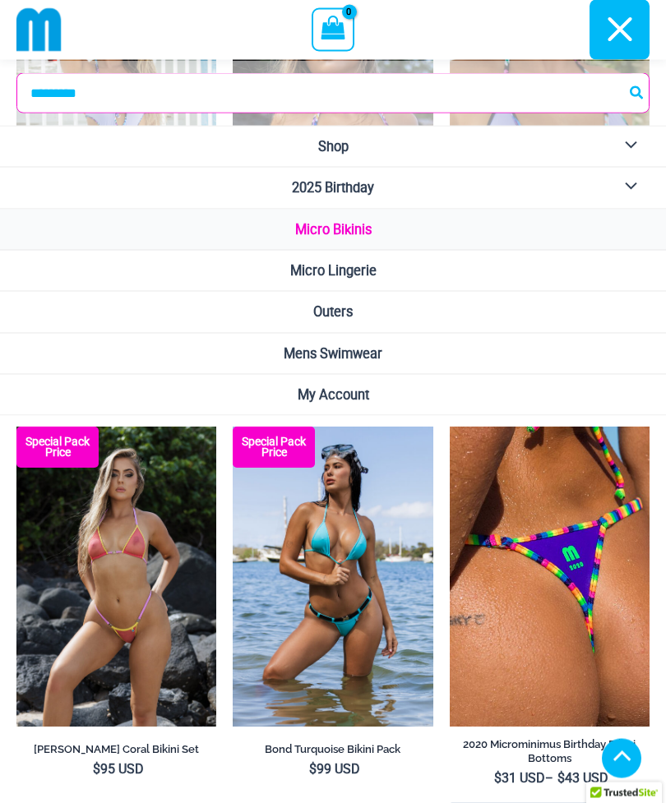
scroll to position [2452, 0]
click at [375, 265] on span "Micro Lingerie" at bounding box center [333, 271] width 86 height 16
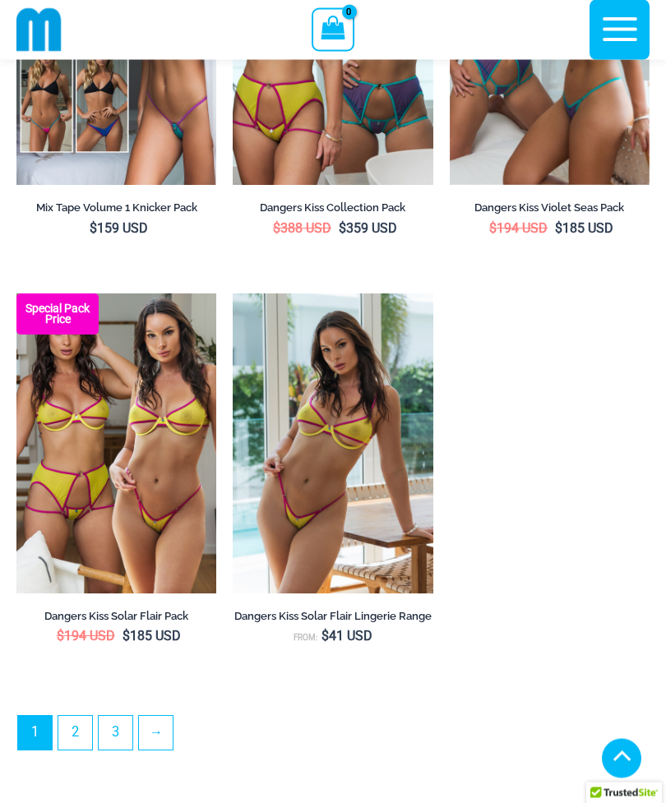
scroll to position [4370, 0]
click at [165, 749] on link "→" at bounding box center [156, 733] width 34 height 34
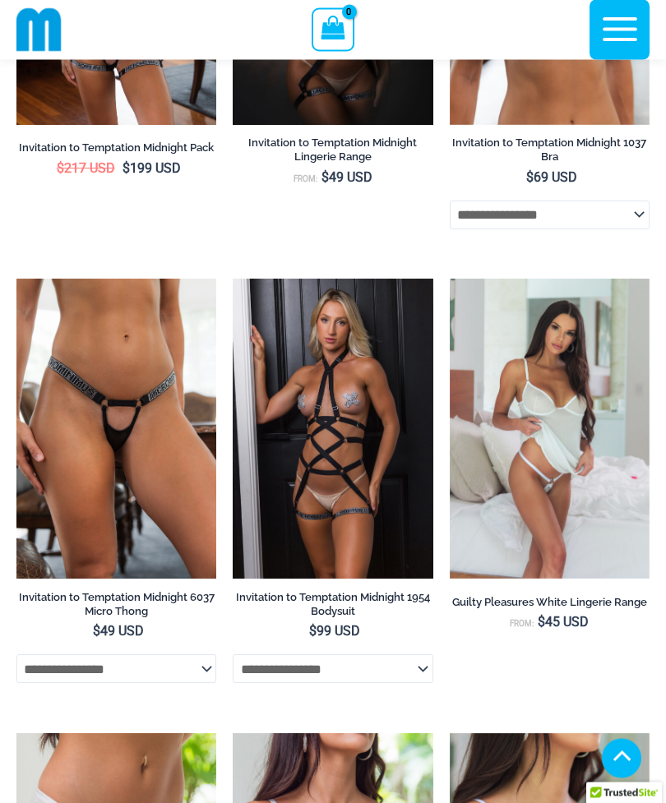
scroll to position [1692, 0]
click at [233, 279] on img at bounding box center [233, 279] width 0 height 0
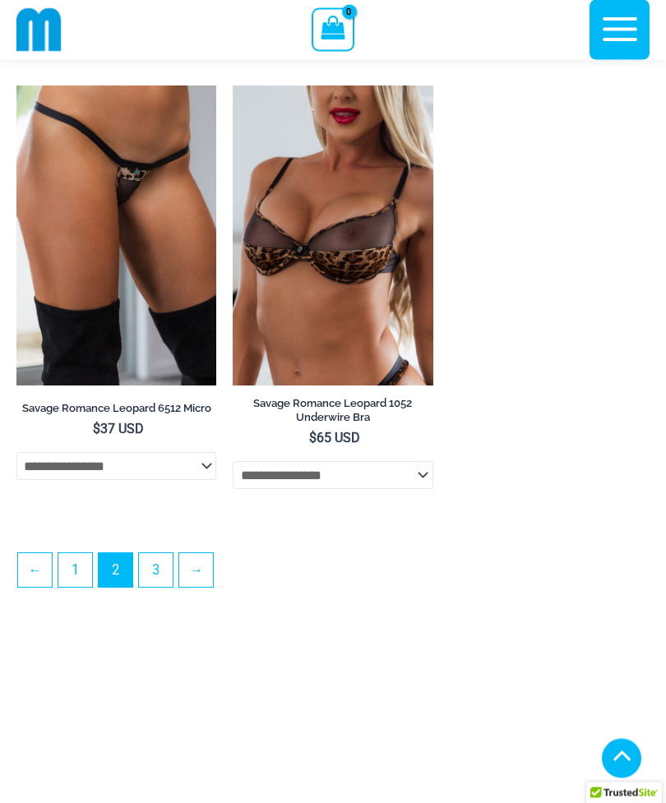
scroll to position [4571, 0]
click at [202, 587] on link "→" at bounding box center [196, 570] width 34 height 34
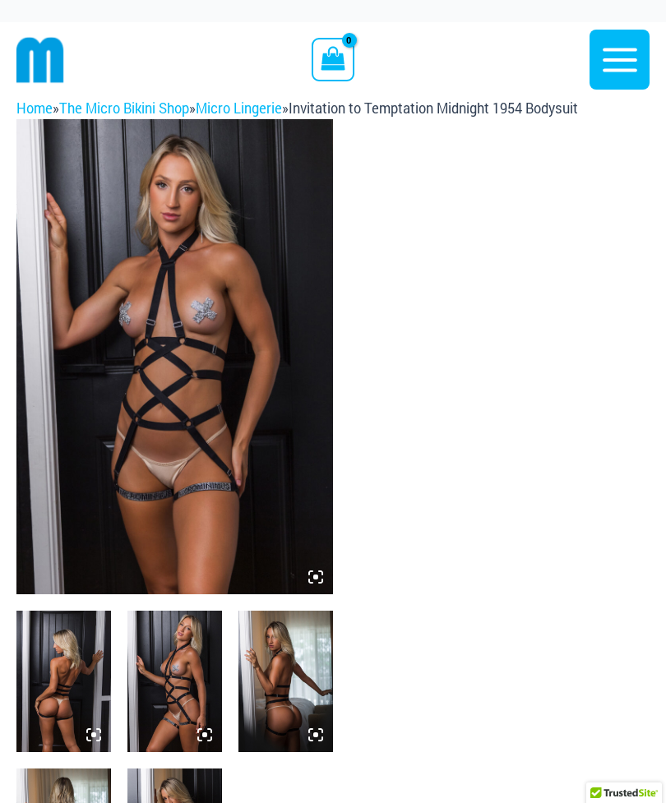
click at [313, 573] on icon at bounding box center [315, 576] width 15 height 15
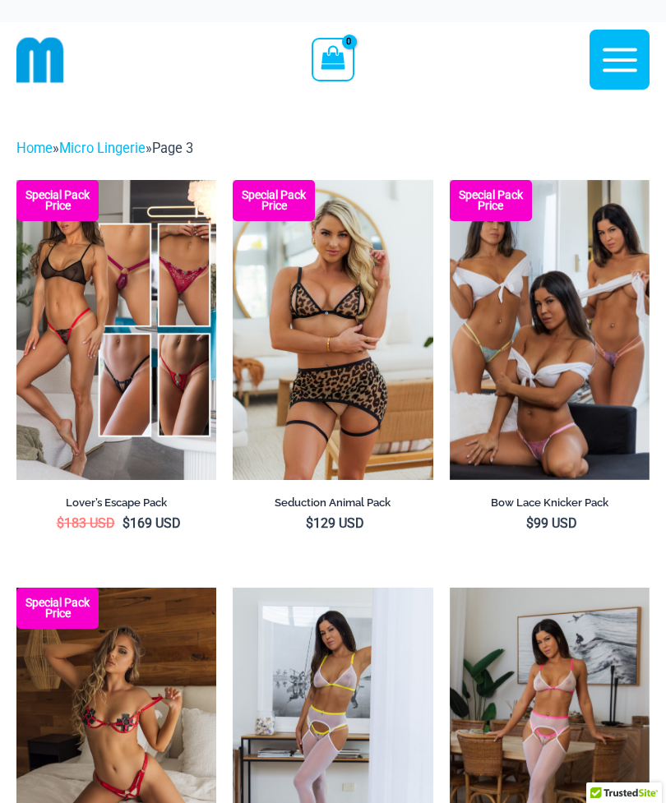
click at [627, 59] on icon "button" at bounding box center [619, 60] width 35 height 24
